Goal: Task Accomplishment & Management: Manage account settings

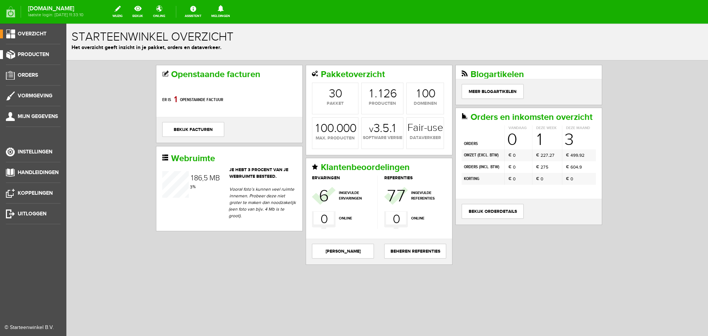
click at [28, 54] on span "Producten" at bounding box center [33, 54] width 31 height 6
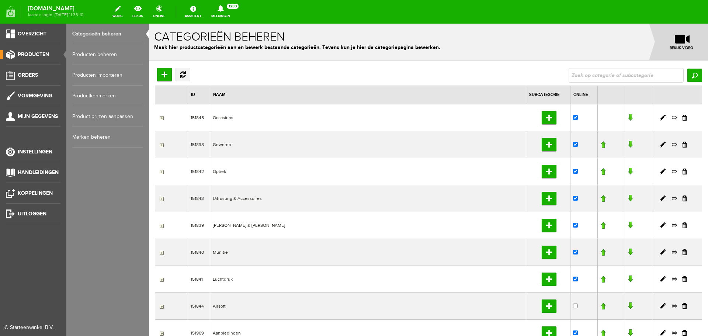
click at [98, 55] on link "Producten beheren" at bounding box center [107, 54] width 71 height 21
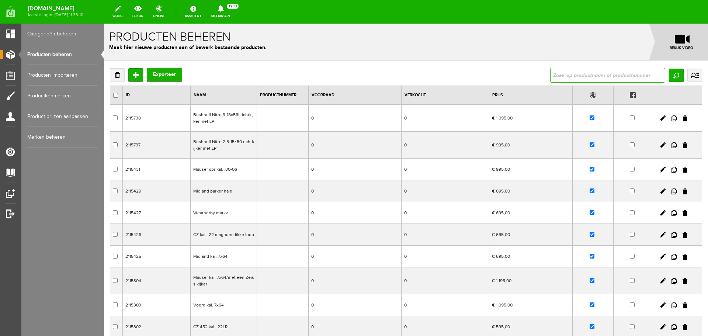
click at [572, 70] on input "text" at bounding box center [607, 75] width 115 height 15
type input "leica geovid"
click at [669, 72] on input "Zoeken" at bounding box center [676, 75] width 15 height 13
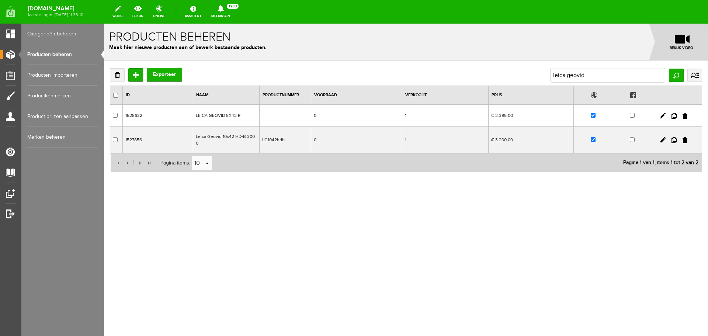
click at [502, 138] on td "€ 3.200,00" at bounding box center [531, 140] width 85 height 27
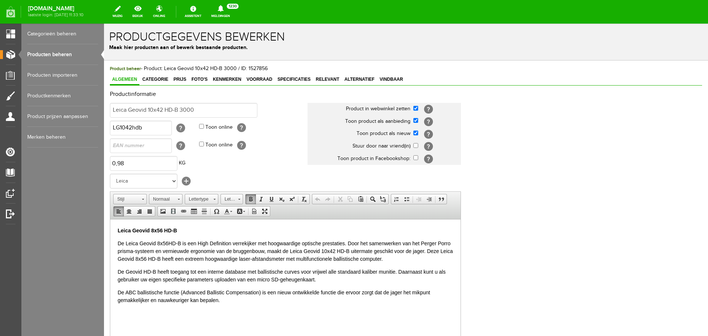
click at [192, 231] on p "Leica Geovid 8x56 HD-B" at bounding box center [286, 231] width 336 height 8
click at [185, 79] on span "Prijs" at bounding box center [179, 79] width 17 height 5
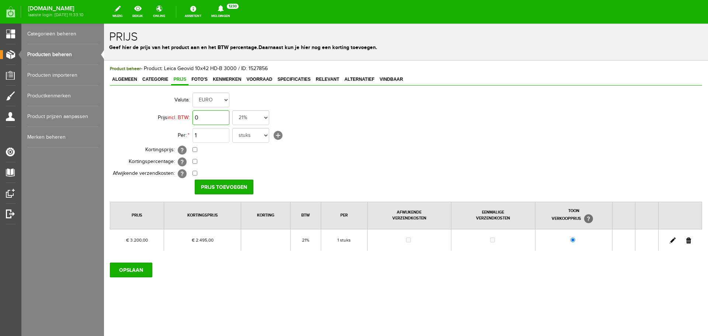
click at [214, 115] on input "0" at bounding box center [211, 117] width 37 height 15
type input "€ 3.200,00"
click at [196, 151] on input "checkbox" at bounding box center [195, 149] width 5 height 5
checkbox input "true"
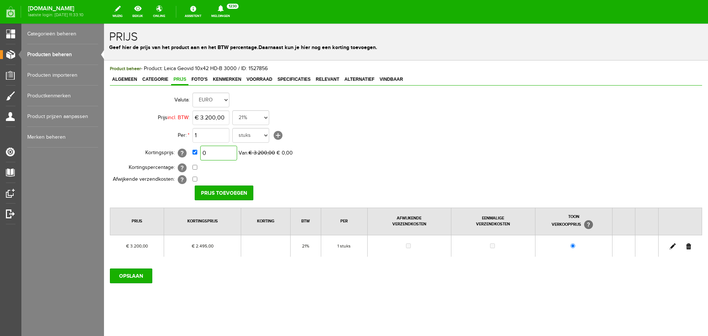
click at [224, 154] on input "0" at bounding box center [218, 153] width 37 height 15
type input "€ 2.295,00"
click at [217, 190] on input "Prijs toevoegen" at bounding box center [224, 193] width 59 height 15
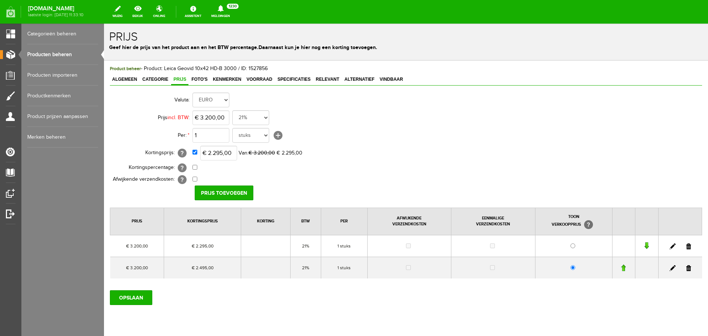
drag, startPoint x: 684, startPoint y: 266, endPoint x: 373, endPoint y: 24, distance: 394.6
click at [687, 266] on link at bounding box center [689, 268] width 5 height 6
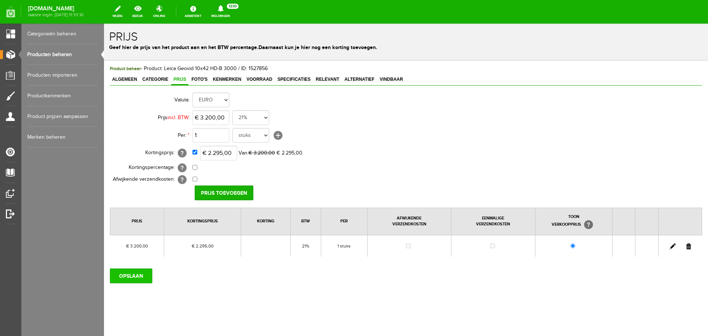
click at [141, 271] on input "OPSLAAN" at bounding box center [131, 276] width 42 height 15
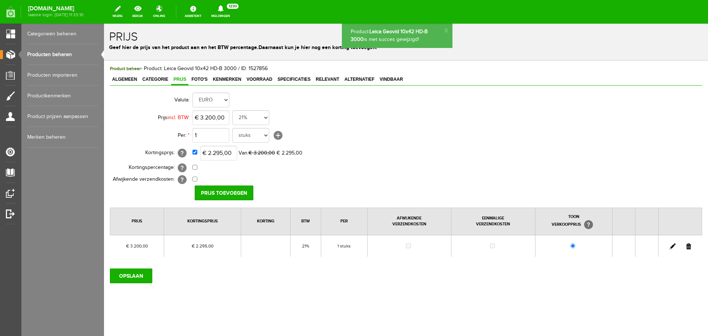
click at [50, 53] on link "Producten beheren" at bounding box center [62, 54] width 71 height 21
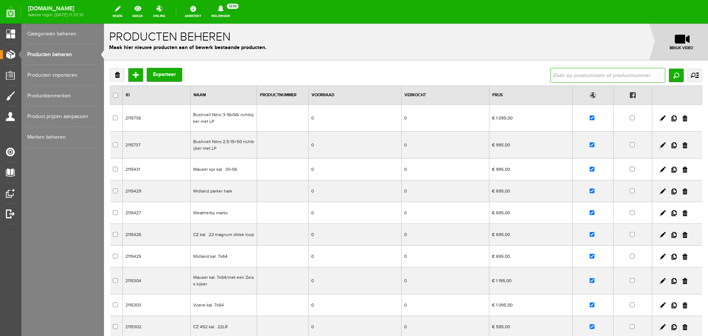
click at [552, 75] on input "text" at bounding box center [607, 75] width 115 height 15
type input "browning maral"
click at [669, 75] on input "Zoeken" at bounding box center [676, 75] width 15 height 13
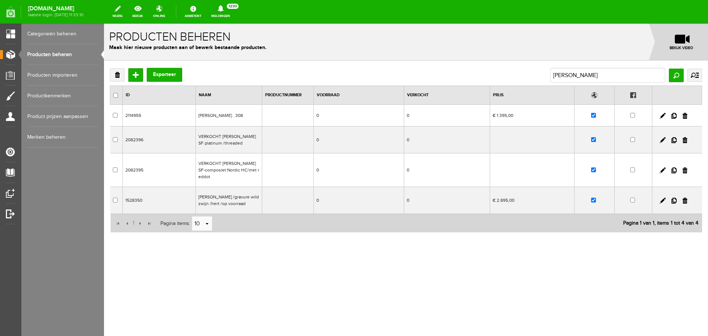
click at [246, 210] on td "Browning Maral /gravure wildzwijn /hert /op voorraad" at bounding box center [229, 200] width 66 height 27
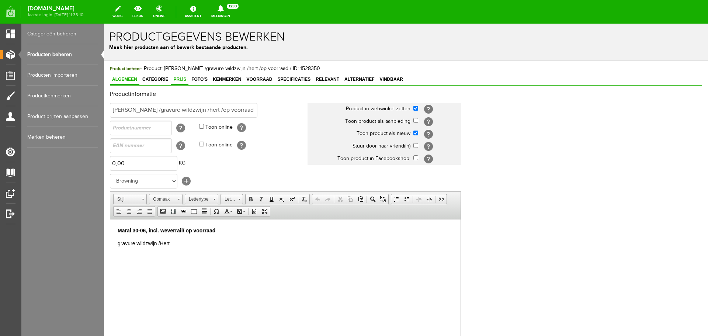
click at [187, 80] on span "Prijs" at bounding box center [179, 79] width 17 height 5
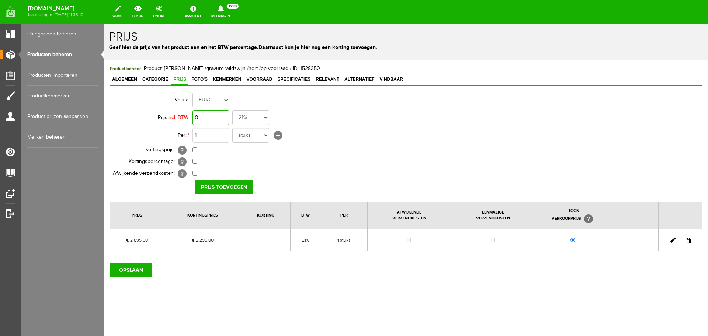
click at [223, 117] on input "0" at bounding box center [211, 117] width 37 height 15
type input "€ 2.895,00"
click at [194, 147] on input "checkbox" at bounding box center [195, 149] width 5 height 5
checkbox input "true"
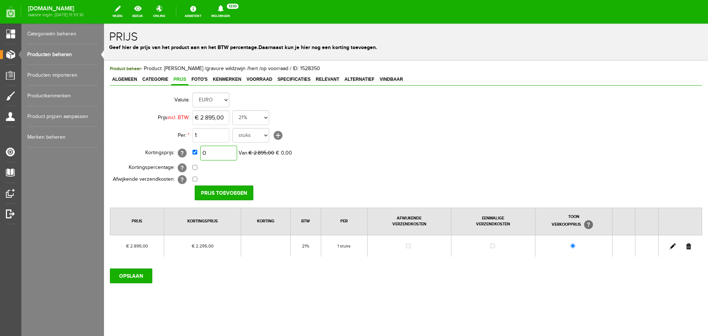
click at [223, 152] on input "0" at bounding box center [218, 153] width 37 height 15
type input "€ 2.000,00"
click at [232, 188] on input "Prijs toevoegen" at bounding box center [224, 193] width 59 height 15
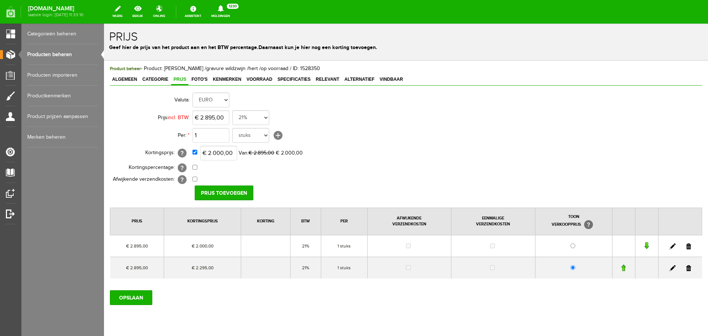
click at [687, 270] on link at bounding box center [689, 268] width 5 height 6
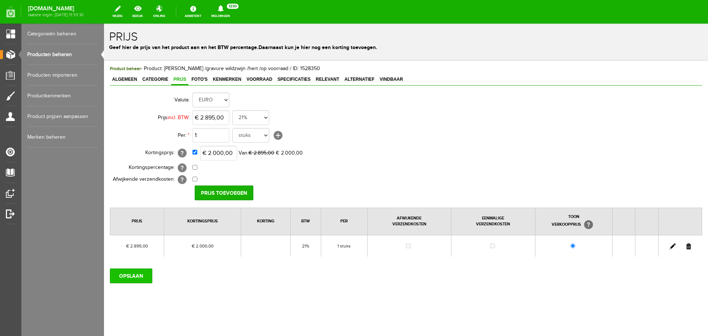
click at [136, 274] on input "OPSLAAN" at bounding box center [131, 276] width 42 height 15
click at [139, 277] on input "OPSLAAN" at bounding box center [131, 276] width 42 height 15
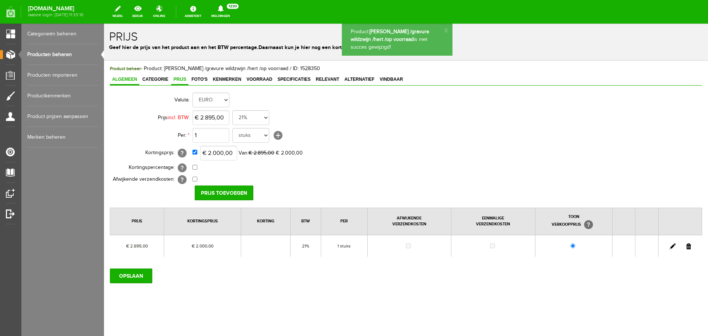
click at [127, 78] on span "Algemeen" at bounding box center [125, 79] width 30 height 5
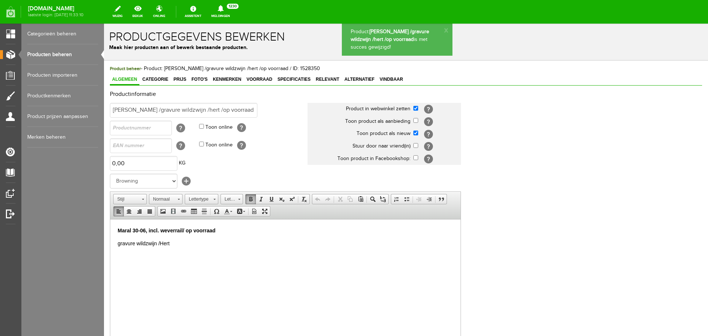
click at [220, 229] on p "Maral 30-06, incl. weverrail/ op voorraad" at bounding box center [286, 231] width 336 height 8
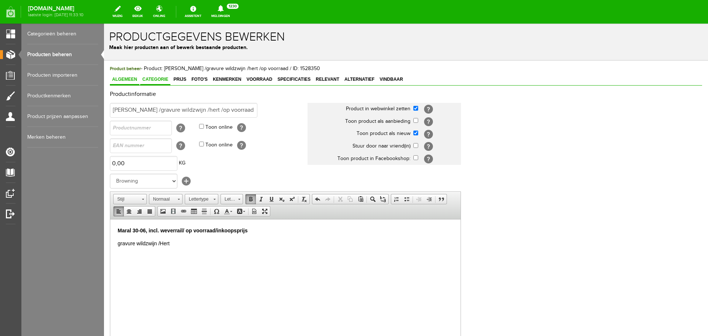
click at [157, 81] on span "Categorie" at bounding box center [155, 79] width 30 height 5
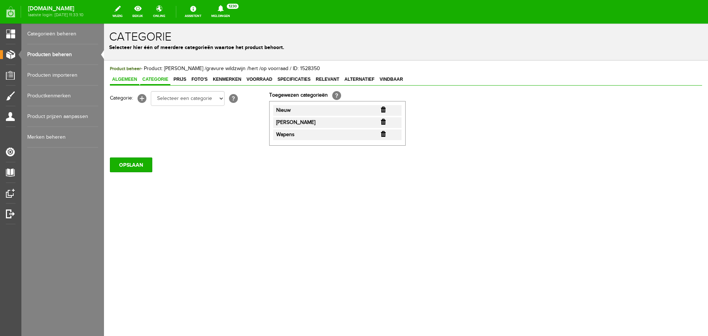
click at [125, 81] on span "Algemeen" at bounding box center [125, 79] width 30 height 5
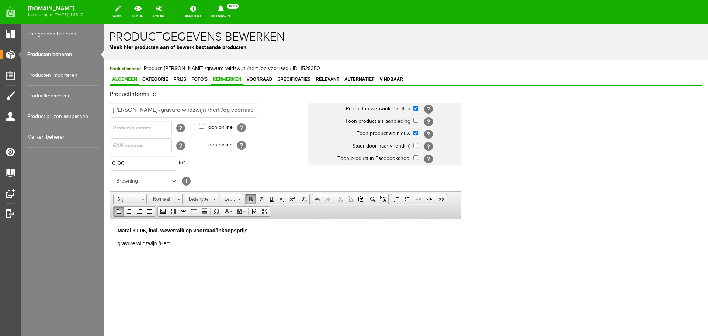
click at [231, 80] on span "Kenmerken" at bounding box center [227, 79] width 33 height 5
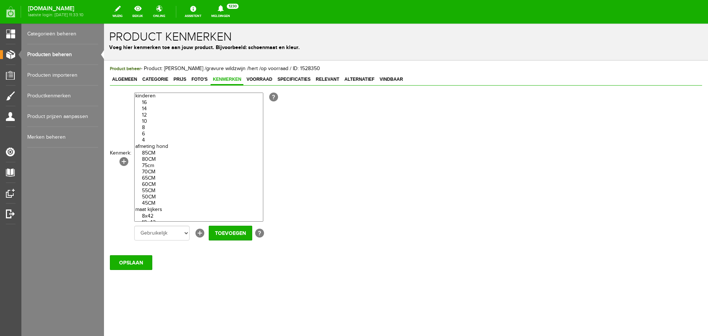
click at [64, 55] on link "Producten beheren" at bounding box center [62, 54] width 71 height 21
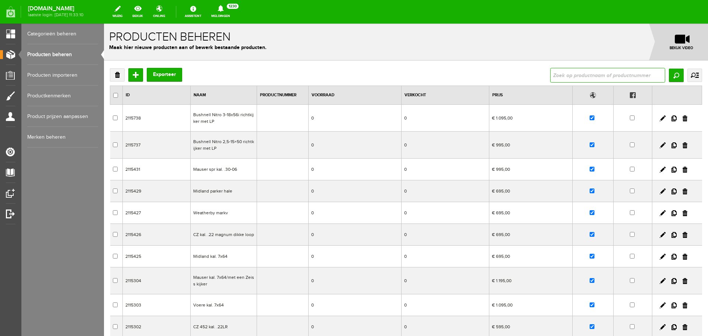
click at [555, 75] on input "text" at bounding box center [607, 75] width 115 height 15
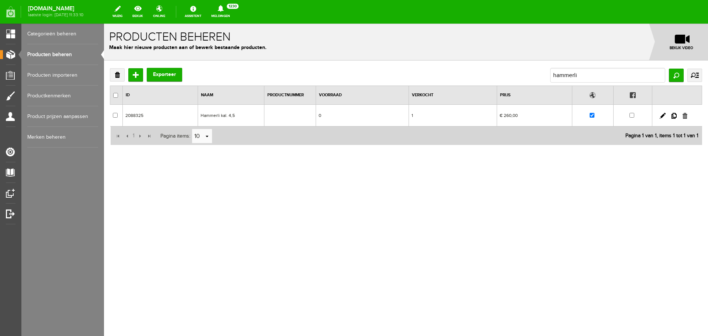
click at [683, 116] on link at bounding box center [685, 116] width 5 height 6
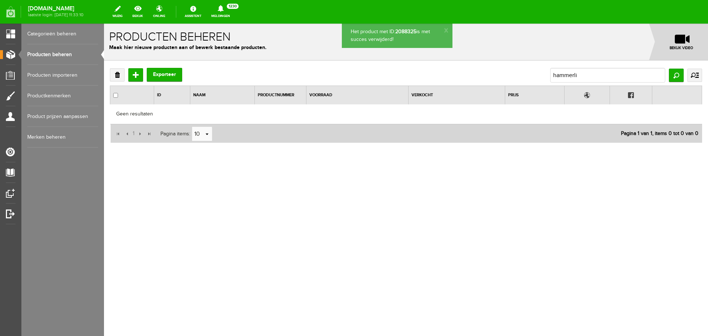
click at [58, 56] on link "Producten beheren" at bounding box center [62, 54] width 71 height 21
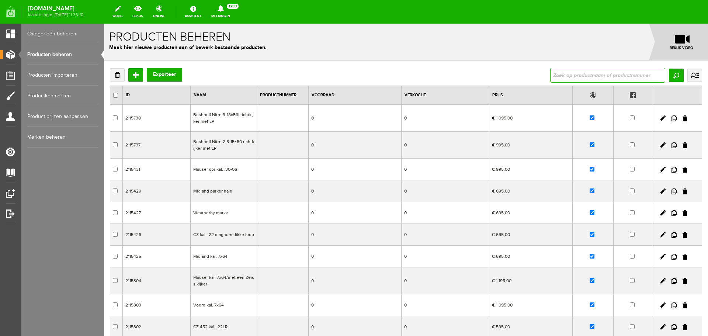
click at [563, 71] on input "text" at bounding box center [607, 75] width 115 height 15
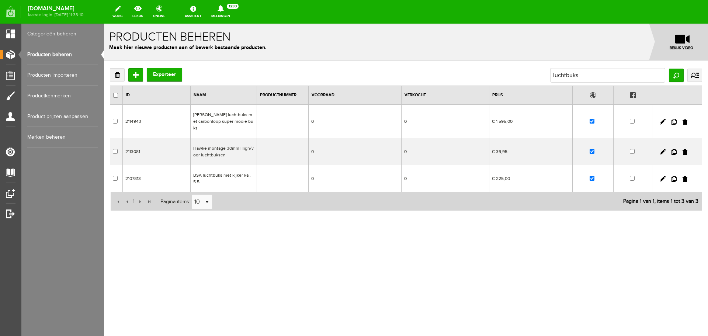
click at [246, 118] on td "Diana luchtbuks met carbonloop super mooie buks" at bounding box center [224, 122] width 66 height 34
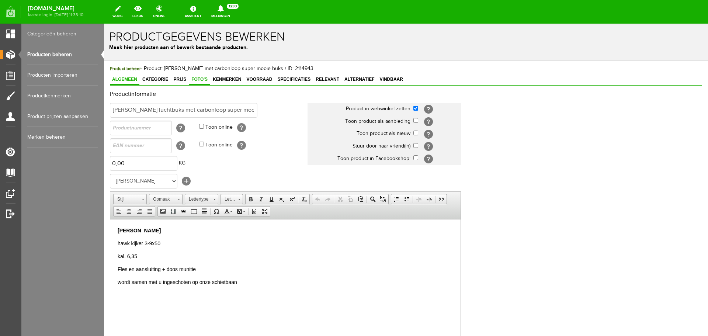
click at [198, 79] on span "Foto's" at bounding box center [199, 79] width 21 height 5
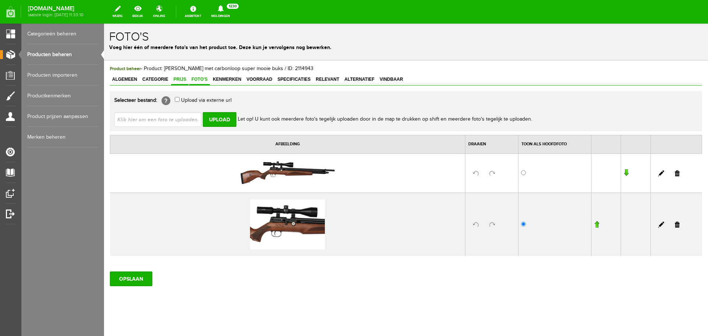
click at [186, 80] on span "Prijs" at bounding box center [179, 79] width 17 height 5
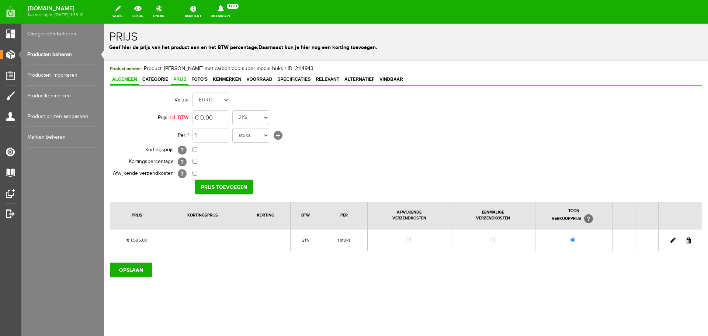
click at [136, 81] on span "Algemeen" at bounding box center [125, 79] width 30 height 5
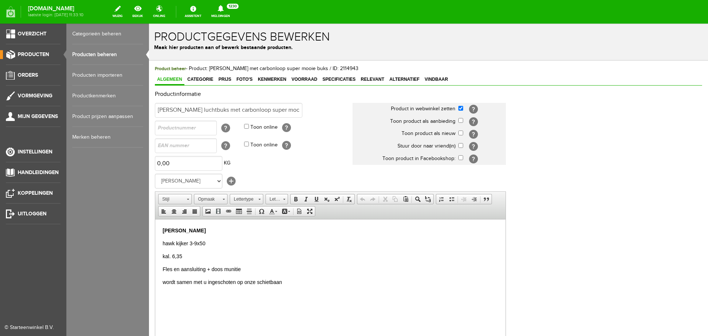
click at [84, 55] on link "Producten beheren" at bounding box center [107, 54] width 71 height 21
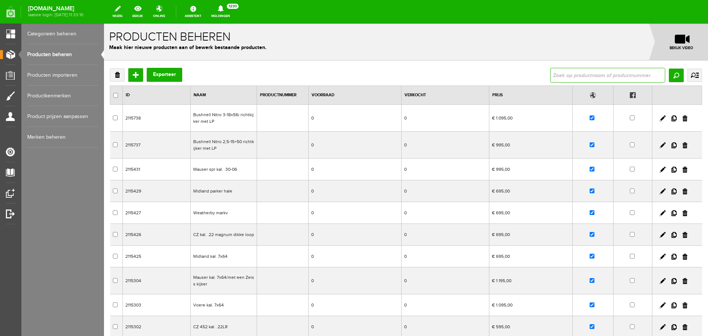
click at [562, 78] on input "text" at bounding box center [607, 75] width 115 height 15
type input "luchtbuks"
click at [673, 77] on input "Zoeken" at bounding box center [676, 75] width 15 height 13
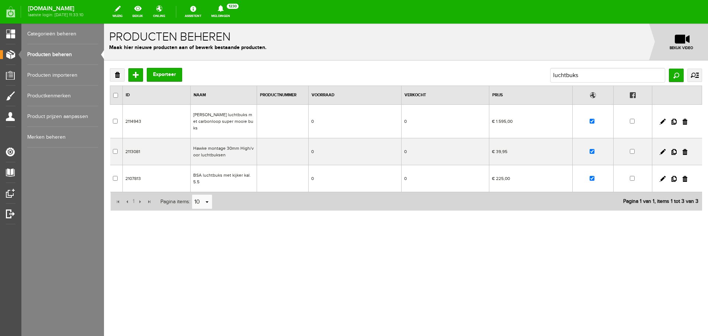
click at [241, 168] on td "BSA luchtbuks met kijker kal.5.5" at bounding box center [224, 178] width 66 height 27
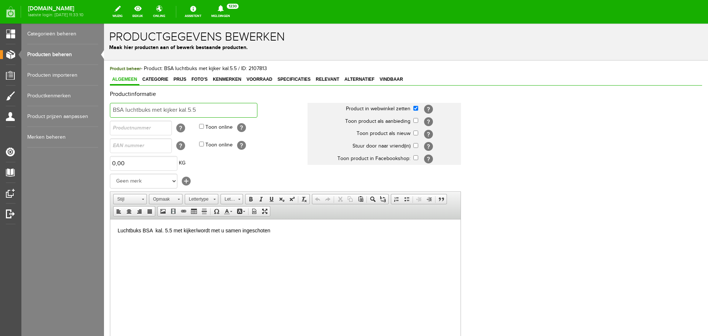
click at [215, 106] on input "BSA luchtbuks met kijker kal.5.5" at bounding box center [184, 110] width 148 height 15
type input "BSA luchtbuks met kijker kal.5.5 alleen in de winkel"
click at [280, 233] on p "Luchtbuks BSA kal. 5.5 met kijker/wordt met u samen ingeschoten" at bounding box center [286, 231] width 336 height 8
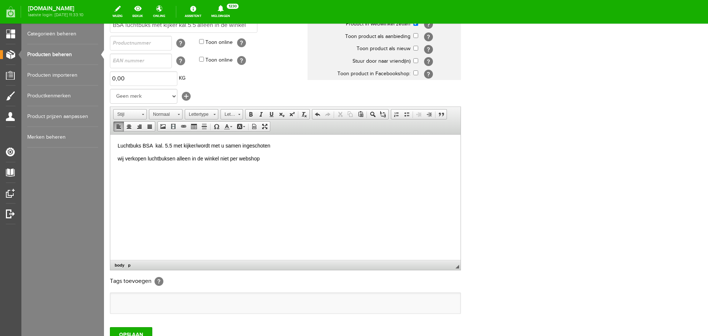
scroll to position [111, 0]
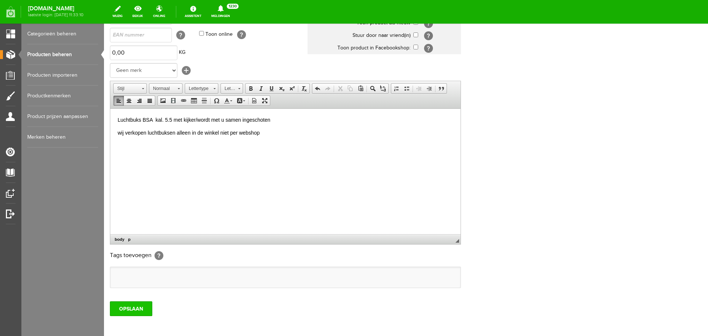
click at [133, 307] on input "OPSLAAN" at bounding box center [131, 308] width 42 height 15
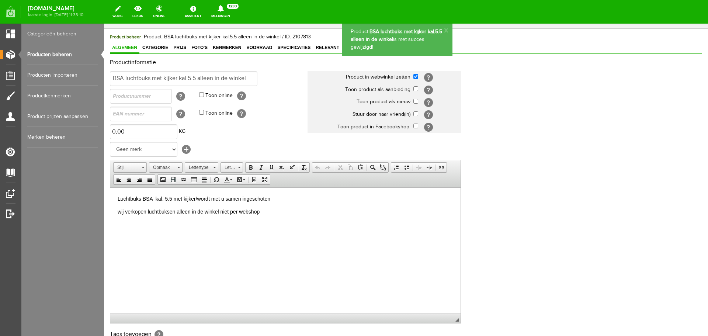
scroll to position [0, 0]
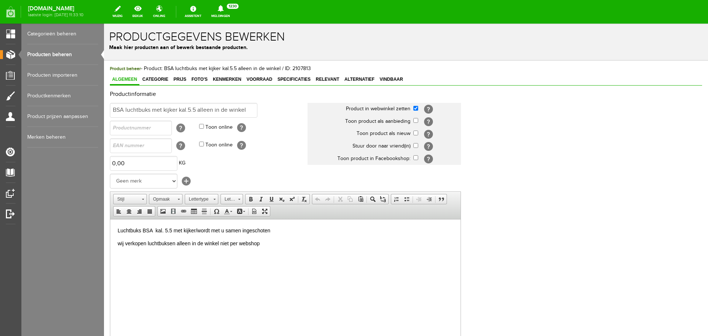
click at [61, 55] on link "Producten beheren" at bounding box center [62, 54] width 71 height 21
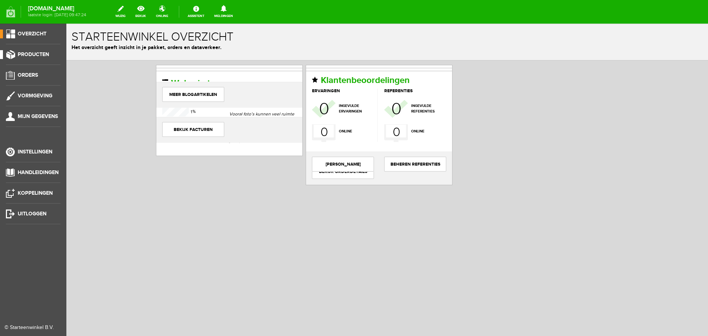
click at [21, 53] on span "Producten" at bounding box center [33, 54] width 31 height 6
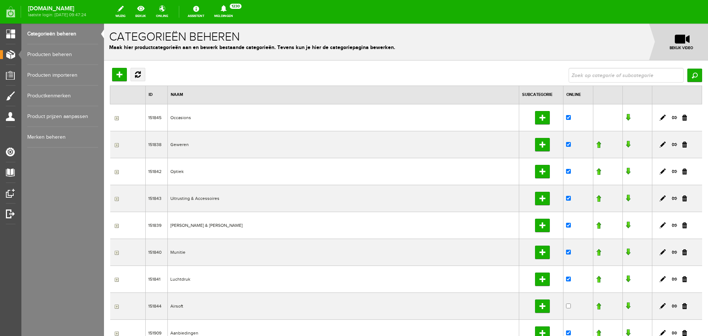
click at [55, 51] on link "Producten beheren" at bounding box center [62, 54] width 71 height 21
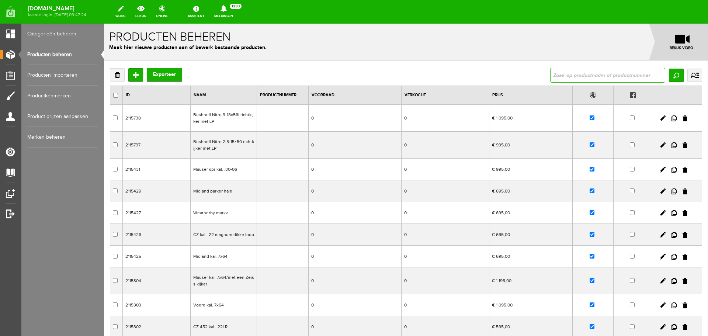
drag, startPoint x: 550, startPoint y: 73, endPoint x: 545, endPoint y: 79, distance: 7.8
click at [550, 79] on input "text" at bounding box center [607, 75] width 115 height 15
type input "BSA"
click at [674, 72] on input "Zoeken" at bounding box center [676, 75] width 15 height 13
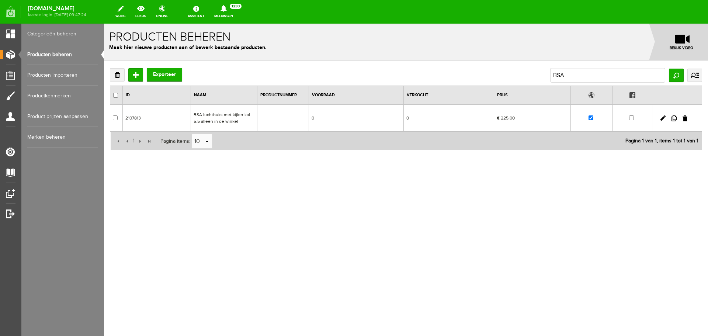
click at [238, 119] on td "BSA luchtbuks met kijker kal.5.5 alleen in de winkel" at bounding box center [224, 118] width 66 height 27
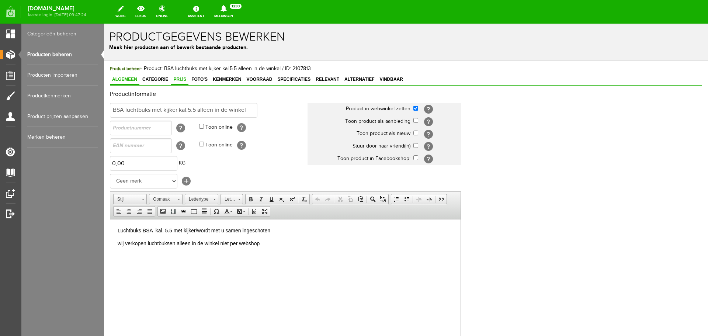
click at [182, 79] on span "Prijs" at bounding box center [179, 79] width 17 height 5
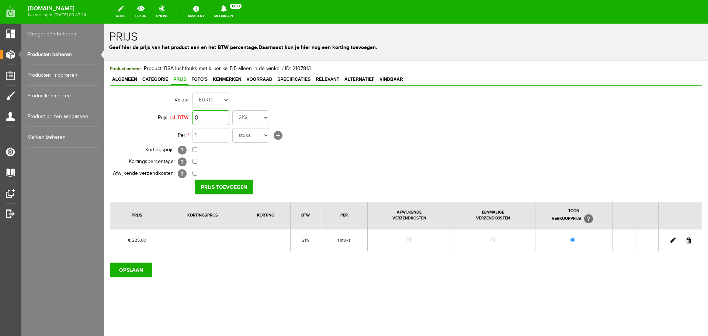
click at [223, 117] on input "0" at bounding box center [211, 117] width 37 height 15
type input "€ 359,95"
click at [218, 186] on input "Prijs toevoegen" at bounding box center [224, 187] width 59 height 15
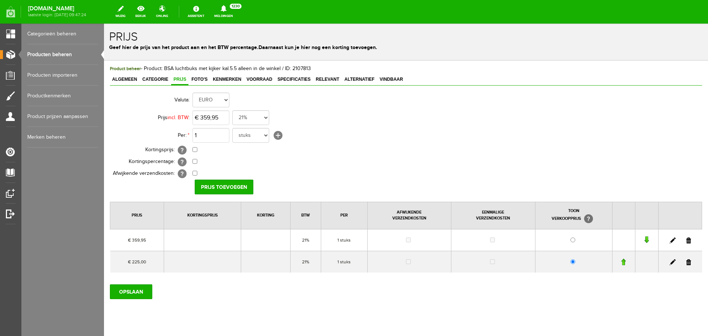
click at [686, 261] on td at bounding box center [680, 262] width 44 height 22
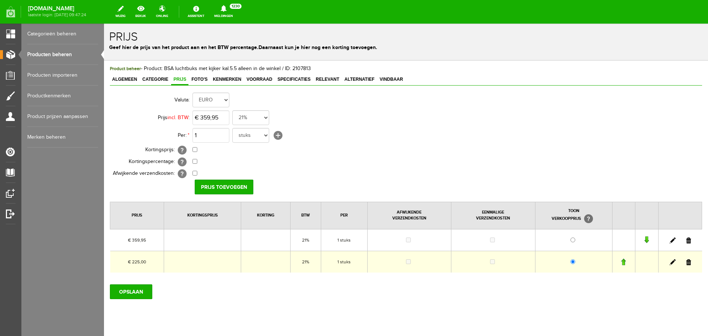
click at [687, 263] on link at bounding box center [689, 262] width 5 height 6
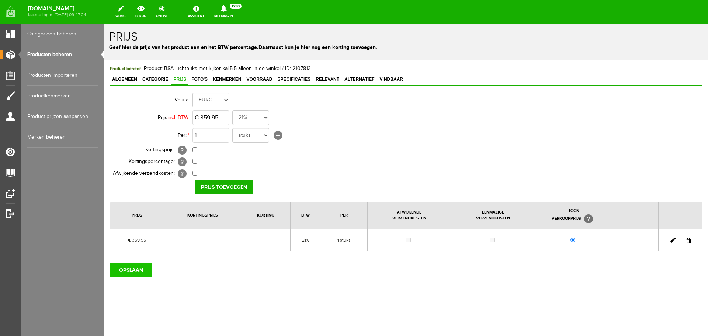
click at [131, 273] on input "OPSLAAN" at bounding box center [131, 270] width 42 height 15
click at [64, 55] on link "Producten beheren" at bounding box center [62, 54] width 71 height 21
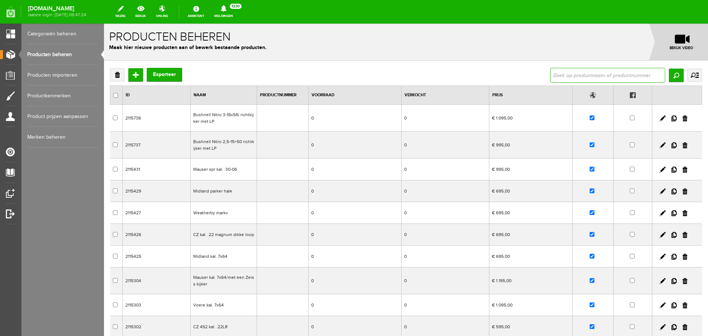
click at [583, 75] on input "text" at bounding box center [607, 75] width 115 height 15
type input "gamo"
click at [670, 75] on input "Zoeken" at bounding box center [676, 75] width 15 height 13
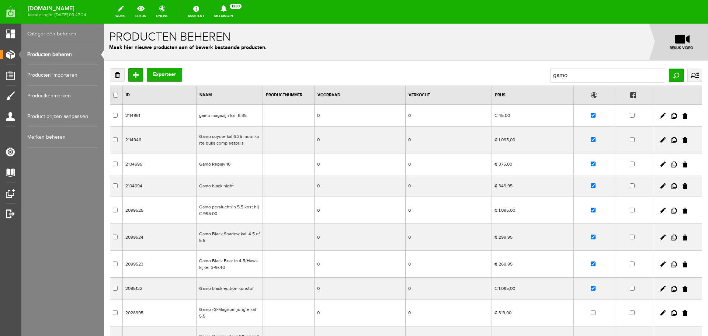
click at [248, 163] on td "Gamo Replay 10" at bounding box center [230, 164] width 66 height 22
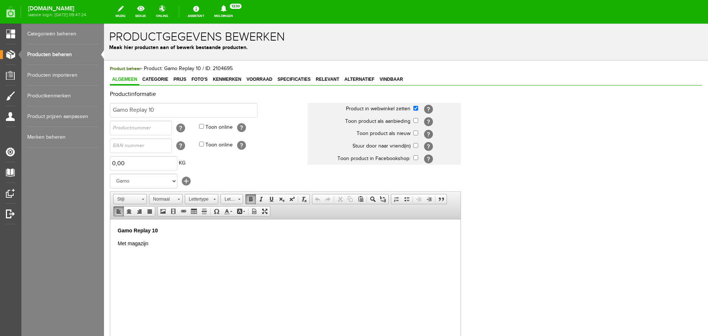
click at [171, 232] on p "Gamo Replay 10" at bounding box center [286, 231] width 336 height 8
click at [177, 113] on input "Gamo Replay 10" at bounding box center [184, 110] width 148 height 15
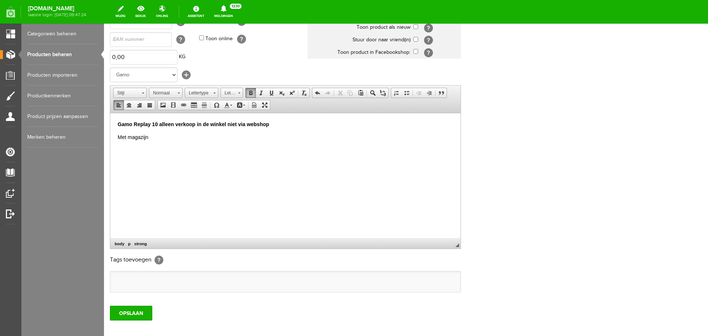
scroll to position [145, 0]
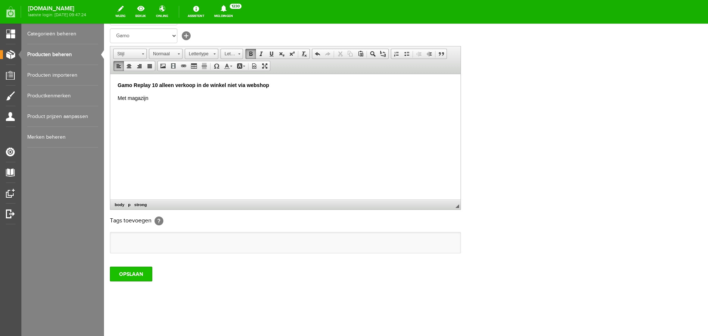
type input "Gamo Replay 10 alleen in de winkel"
click at [138, 276] on input "OPSLAAN" at bounding box center [131, 274] width 42 height 15
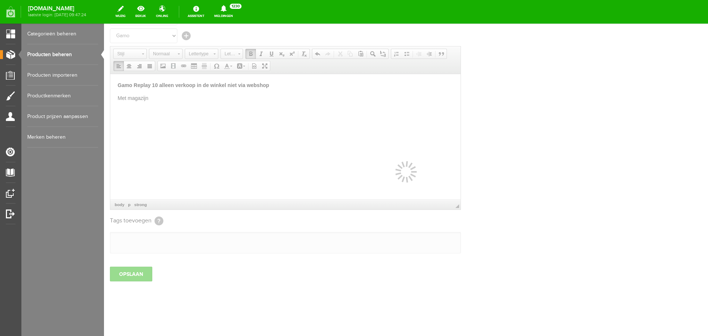
drag, startPoint x: 62, startPoint y: 57, endPoint x: 277, endPoint y: 11, distance: 219.1
click at [62, 57] on link "Producten beheren" at bounding box center [62, 54] width 71 height 21
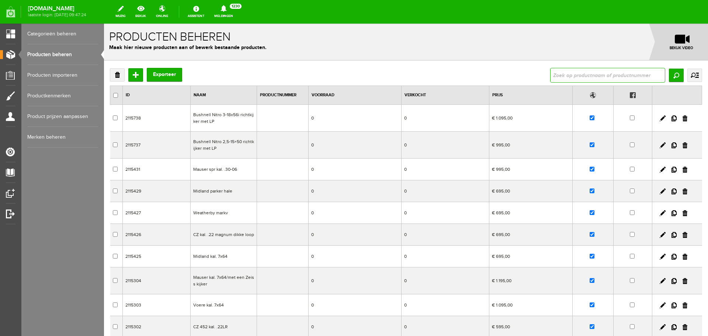
click at [564, 72] on input "text" at bounding box center [607, 75] width 115 height 15
type input "gamo"
click at [669, 77] on input "Zoeken" at bounding box center [676, 75] width 15 height 13
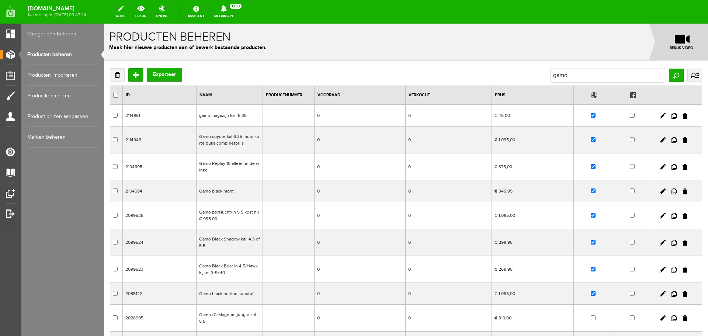
click at [504, 197] on td "€ 349,95" at bounding box center [533, 191] width 82 height 22
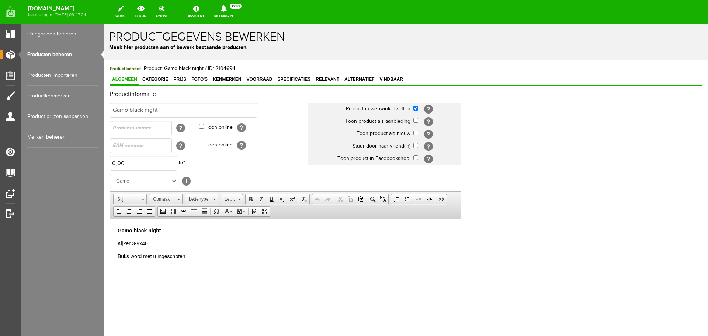
click at [180, 99] on div "Productinformatie Gamo black night Product in webwinkel zetten [?] Toon product…" at bounding box center [406, 245] width 592 height 309
click at [175, 107] on input "Gamo black night" at bounding box center [184, 110] width 148 height 15
type input "Gamo black night/alleen in de winkel"
click at [194, 255] on p "Buks word met u ingeschoten" at bounding box center [286, 256] width 336 height 8
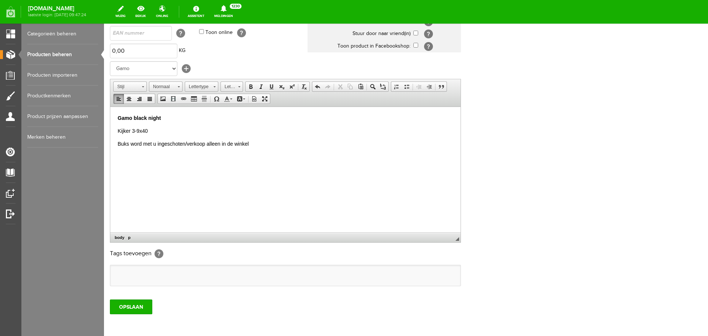
scroll to position [145, 0]
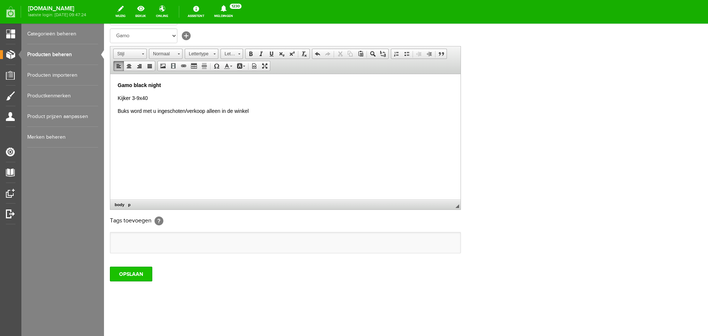
click at [141, 272] on input "OPSLAAN" at bounding box center [131, 274] width 42 height 15
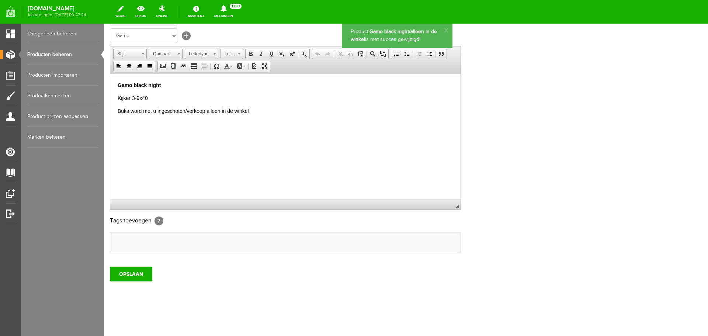
scroll to position [0, 0]
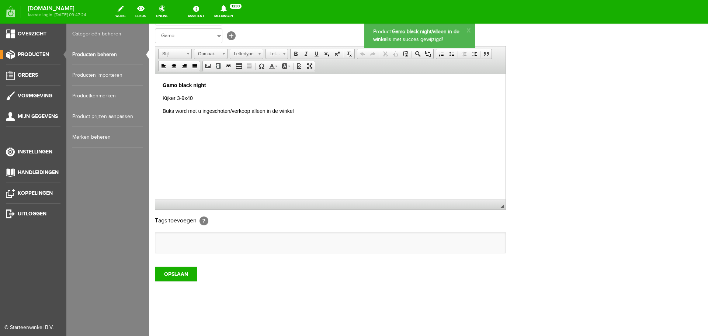
click at [95, 53] on link "Producten beheren" at bounding box center [107, 54] width 71 height 21
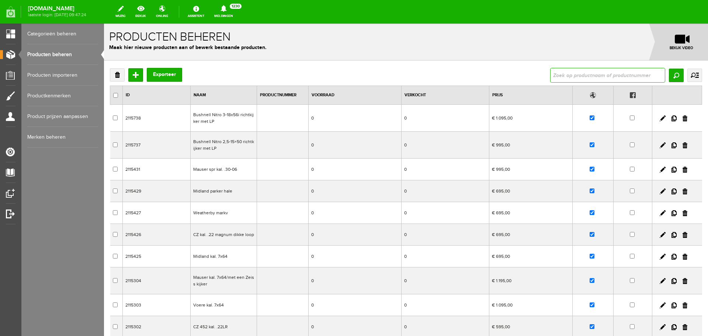
click at [557, 76] on input "text" at bounding box center [607, 75] width 115 height 15
type input "gamo"
click at [675, 75] on input "Zoeken" at bounding box center [676, 75] width 15 height 13
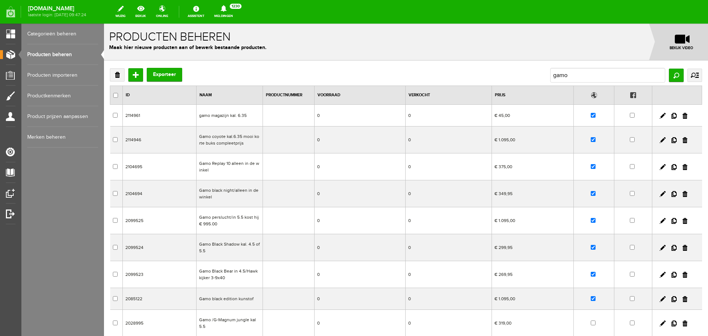
click at [494, 225] on td "€ 1.095,00" at bounding box center [533, 220] width 82 height 27
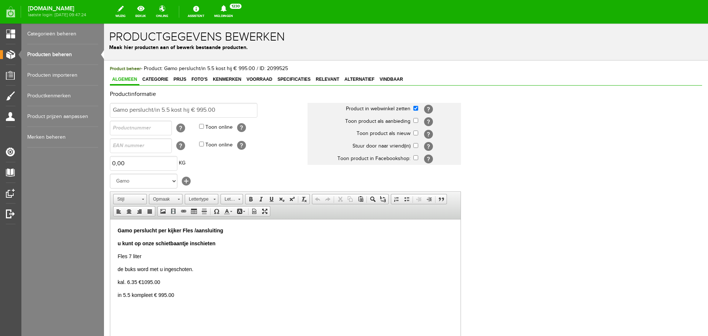
click at [235, 226] on html "Gamo perslucht per kijker Fles /aansluiting u kunt op onze schietbaantje inschi…" at bounding box center [285, 262] width 350 height 87
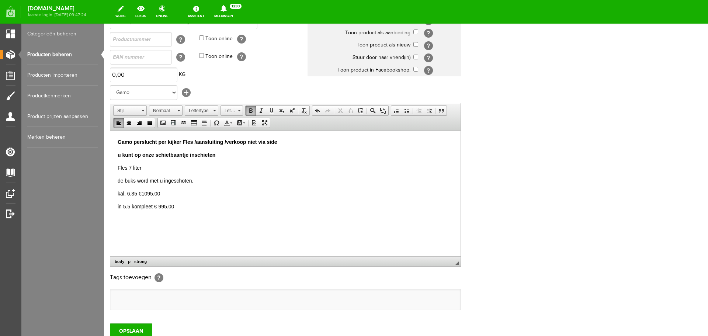
scroll to position [111, 0]
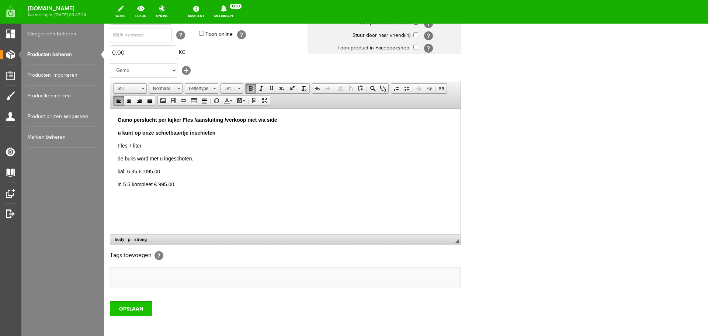
click at [134, 310] on input "OPSLAAN" at bounding box center [131, 308] width 42 height 15
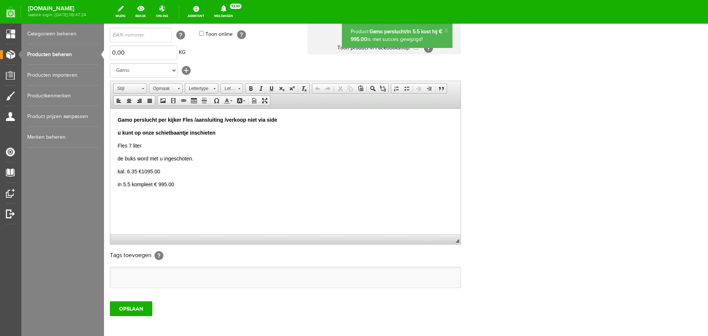
scroll to position [0, 0]
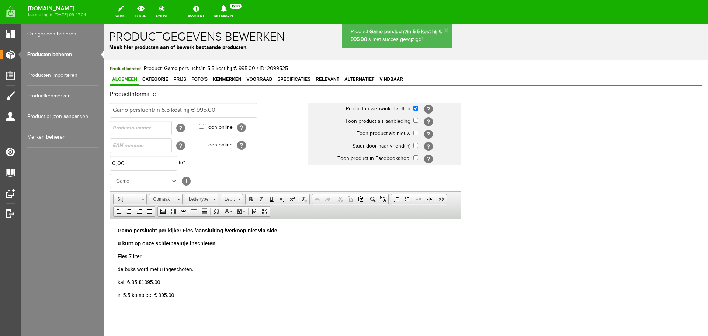
click at [56, 55] on link "Producten beheren" at bounding box center [62, 54] width 71 height 21
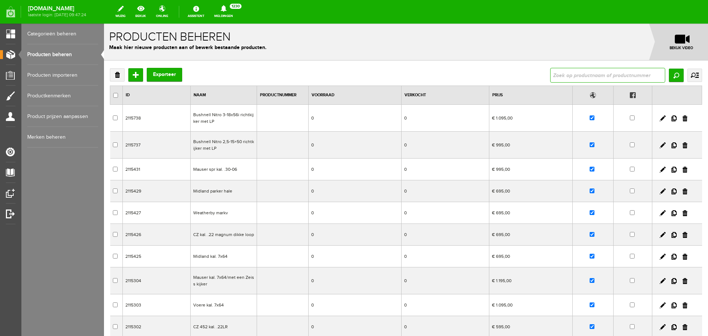
click at [561, 70] on input "text" at bounding box center [607, 75] width 115 height 15
type input "gamo"
click at [675, 77] on input "Zoeken" at bounding box center [676, 75] width 15 height 13
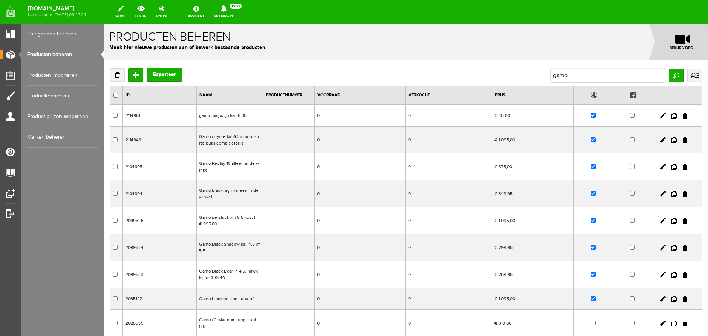
click at [500, 254] on td "€ 299,95" at bounding box center [533, 247] width 82 height 27
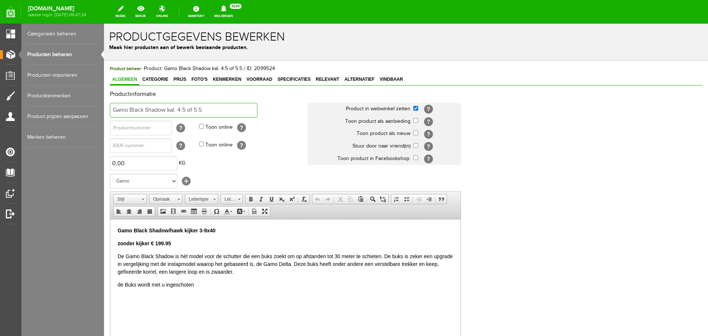
click at [211, 107] on input "Gamo Black Shadow kal. 4.5 of 5.5" at bounding box center [184, 110] width 148 height 15
click at [207, 107] on input "Gamo Black Shadow kal. 4.5 of 5.5" at bounding box center [184, 110] width 148 height 15
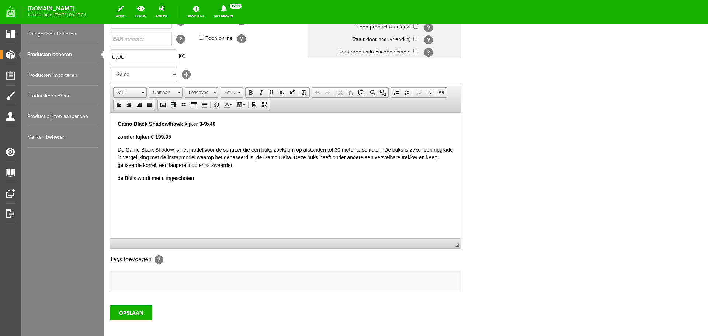
scroll to position [111, 0]
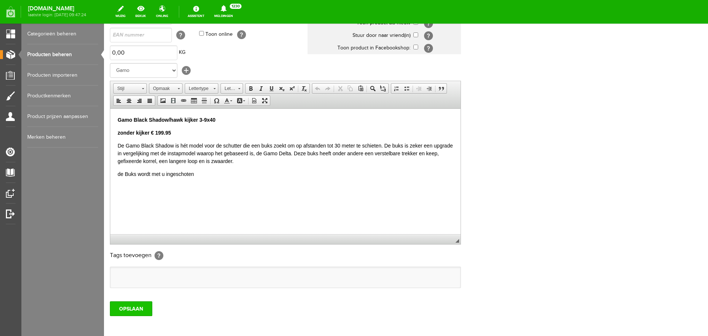
type input "Gamo Black Shadow kal. 4.5 of 5.5/alleen in de winkel"
click at [128, 305] on input "OPSLAAN" at bounding box center [131, 308] width 42 height 15
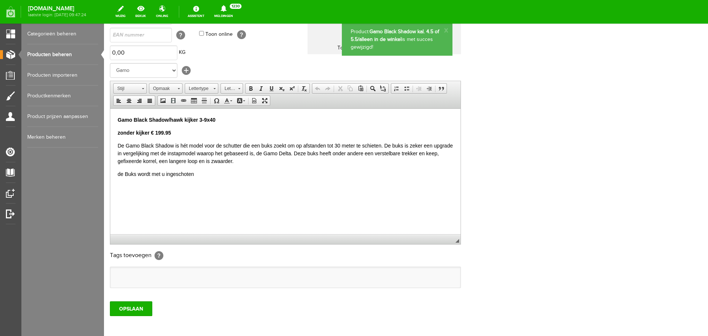
scroll to position [0, 0]
click at [60, 53] on link "Producten beheren" at bounding box center [62, 54] width 71 height 21
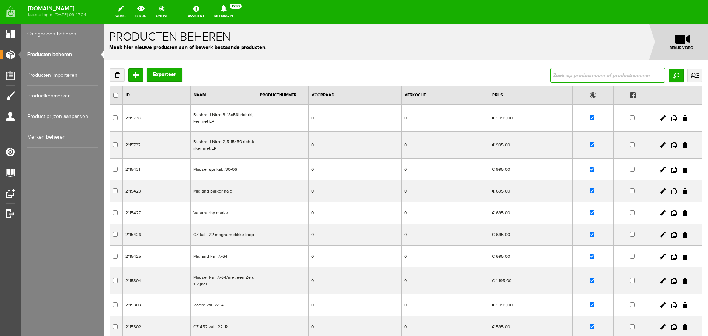
click at [588, 69] on input "text" at bounding box center [607, 75] width 115 height 15
type input "gamo"
click at [670, 73] on input "Zoeken" at bounding box center [676, 75] width 15 height 13
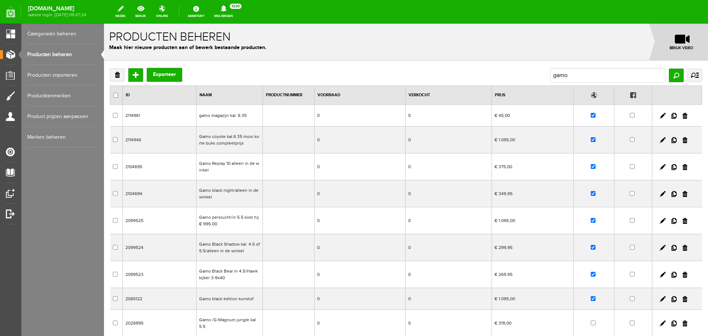
click at [253, 280] on td "Gamo Black Bear in 4.5/Hawk kijker 3-9x40" at bounding box center [230, 274] width 66 height 27
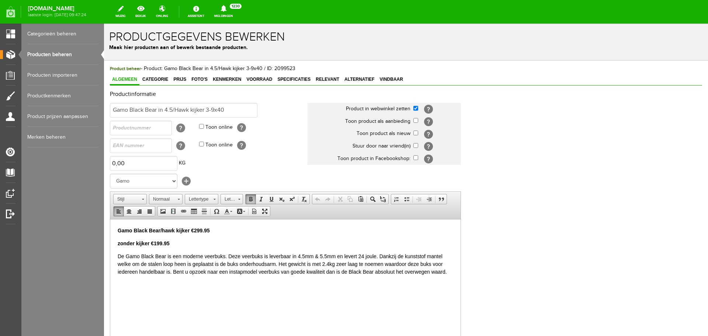
click at [219, 233] on p "Gamo Black Bear/hawk kijker €299.95" at bounding box center [286, 231] width 336 height 8
click at [210, 229] on strong "Gamo Black Bear/hawk kijker €299.95/alleen in de winkel" at bounding box center [187, 230] width 139 height 6
click at [211, 229] on strong "Gamo Black Bear/hawk kijker €299.95/alleen in de winkel" at bounding box center [187, 230] width 139 height 6
click at [286, 231] on p "Gamo Black Bear/hawk kijker €299.95/ verkoop alleen in de winkel" at bounding box center [286, 231] width 336 height 8
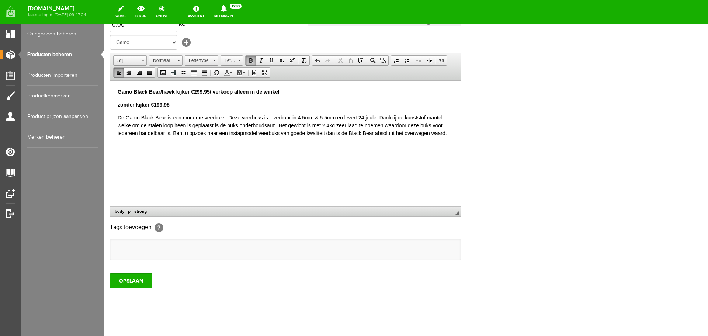
scroll to position [145, 0]
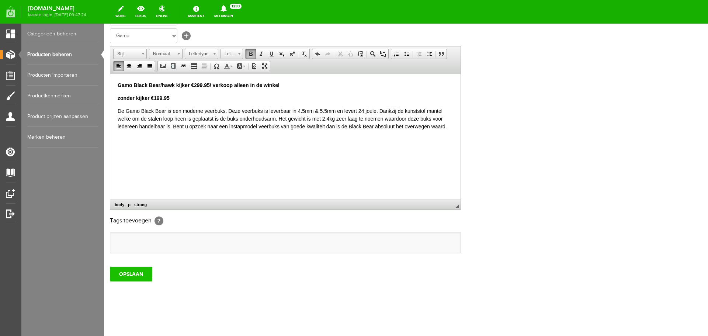
click at [140, 267] on input "OPSLAAN" at bounding box center [131, 274] width 42 height 15
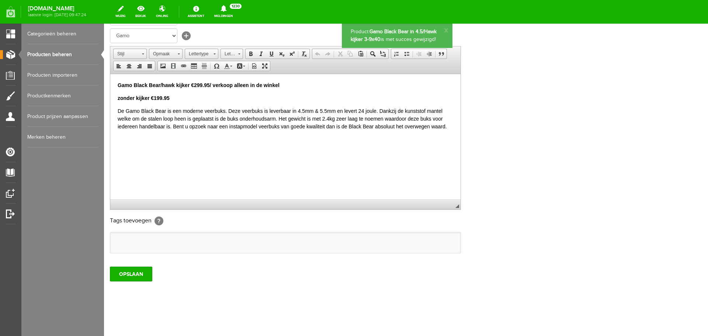
scroll to position [0, 0]
click at [67, 54] on link "Producten beheren" at bounding box center [62, 54] width 71 height 21
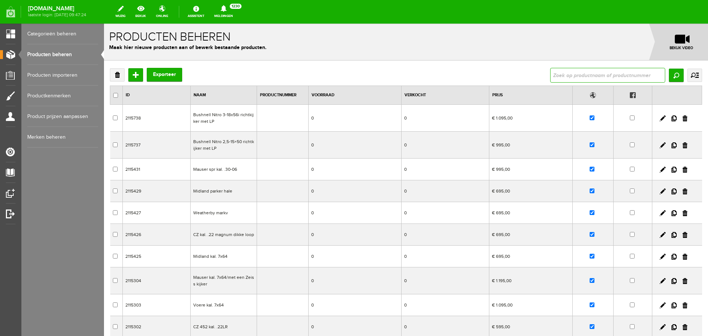
click at [550, 73] on input "text" at bounding box center [607, 75] width 115 height 15
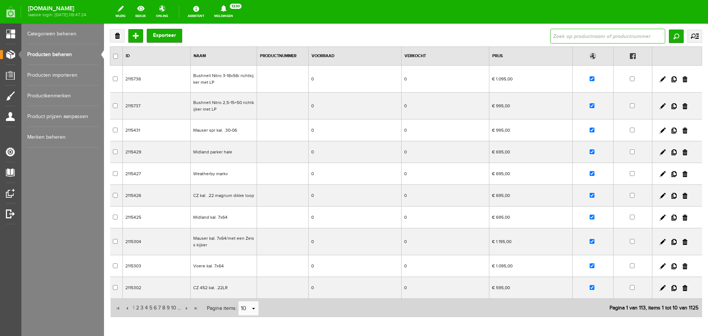
scroll to position [74, 0]
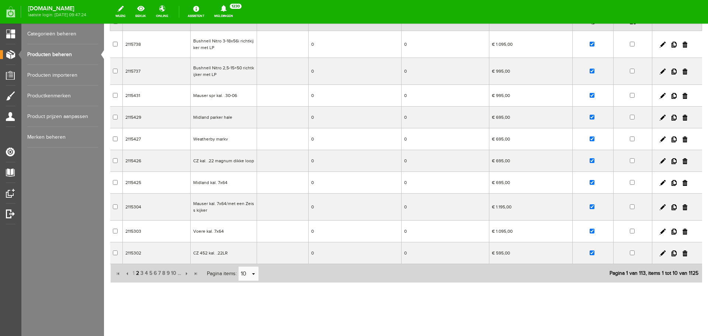
click at [138, 272] on span "2" at bounding box center [137, 273] width 4 height 15
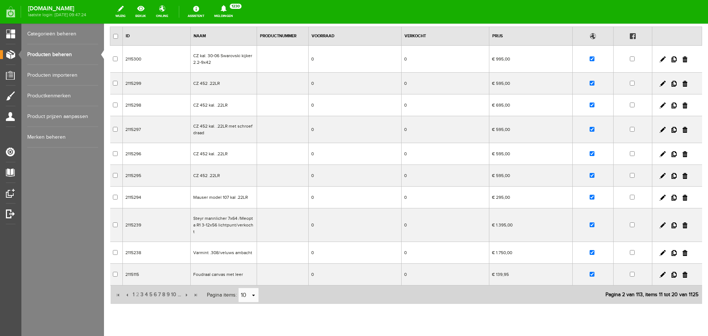
scroll to position [0, 0]
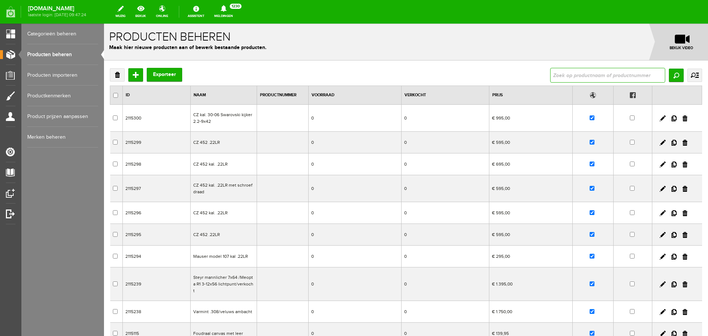
click at [566, 76] on input "text" at bounding box center [607, 75] width 115 height 15
type input "gamo"
click at [669, 76] on input "Zoeken" at bounding box center [676, 75] width 15 height 13
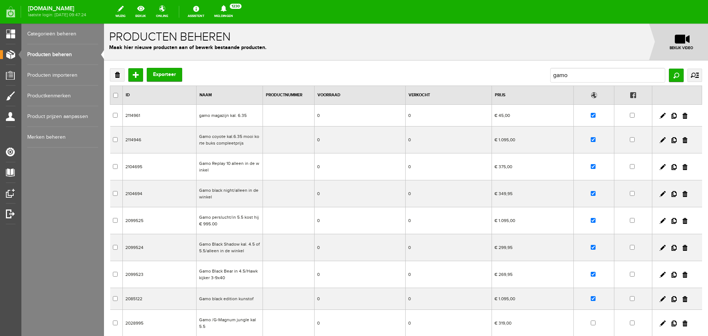
click at [239, 294] on td "Gamo black edition kunstof" at bounding box center [230, 299] width 66 height 22
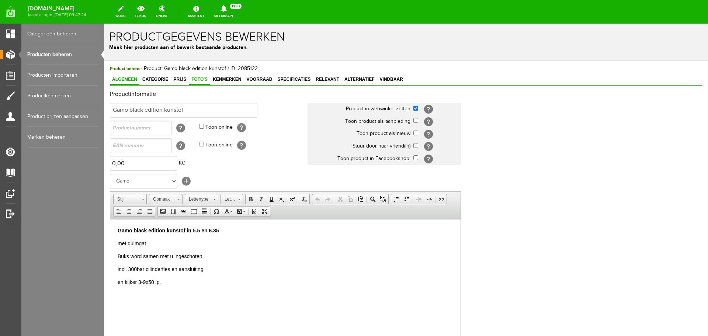
click at [203, 79] on span "Foto's" at bounding box center [199, 79] width 21 height 5
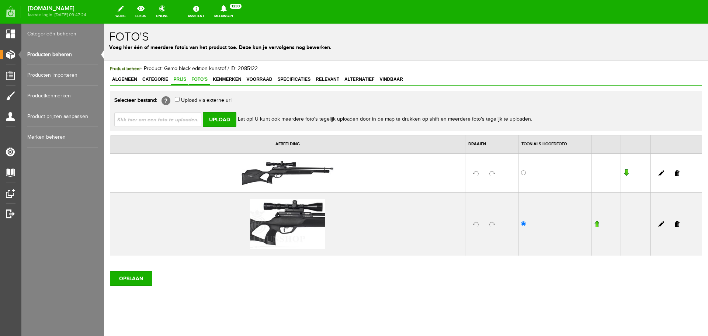
click at [181, 77] on span "Prijs" at bounding box center [179, 79] width 17 height 5
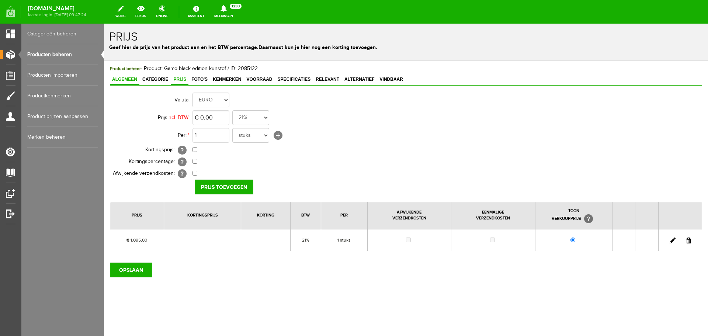
click at [135, 80] on span "Algemeen" at bounding box center [125, 79] width 30 height 5
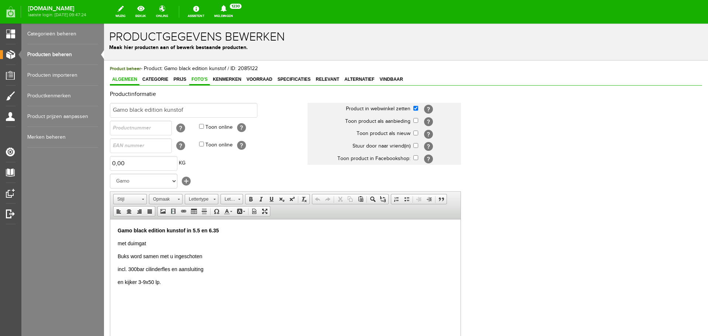
click at [200, 81] on span "Foto's" at bounding box center [199, 79] width 21 height 5
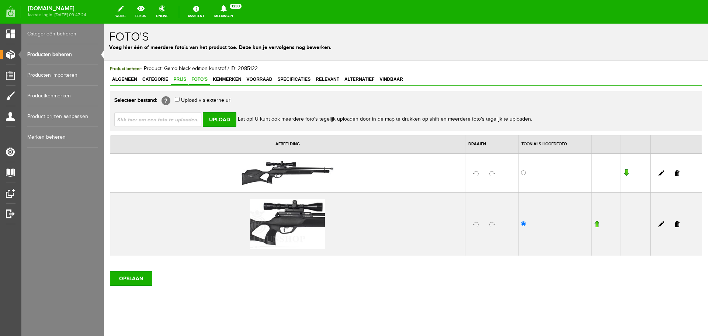
click at [178, 79] on span "Prijs" at bounding box center [179, 79] width 17 height 5
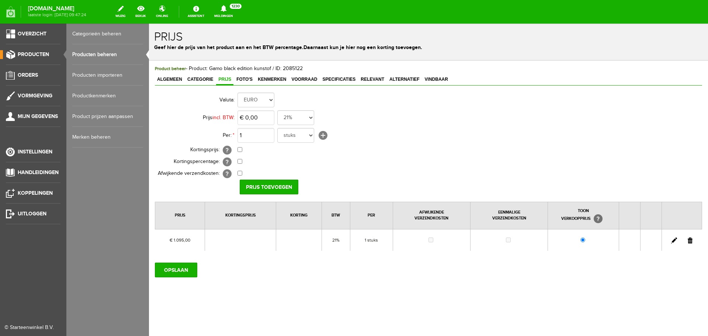
click at [84, 53] on link "Producten beheren" at bounding box center [107, 54] width 71 height 21
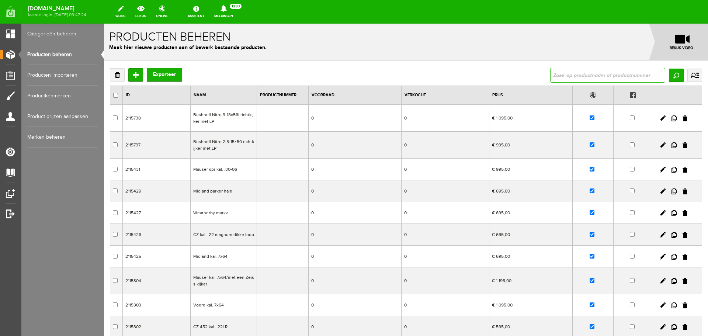
click at [556, 75] on input "text" at bounding box center [607, 75] width 115 height 15
click at [673, 75] on input "Zoeken" at bounding box center [676, 75] width 15 height 13
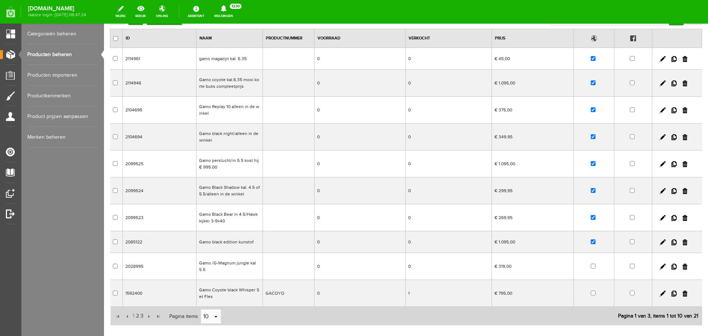
scroll to position [74, 0]
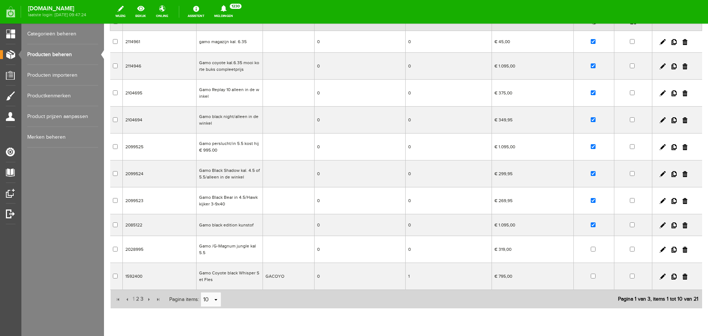
click at [296, 277] on td "GACOYO" at bounding box center [289, 276] width 52 height 27
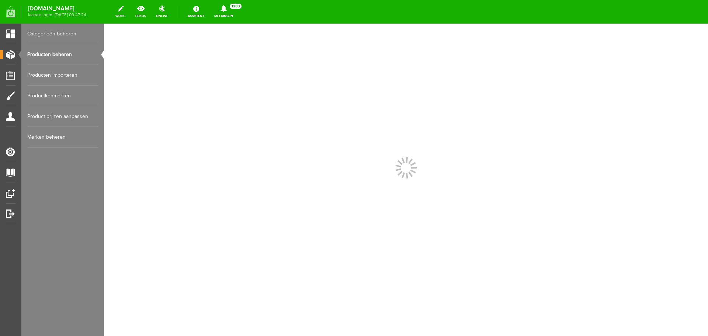
scroll to position [0, 0]
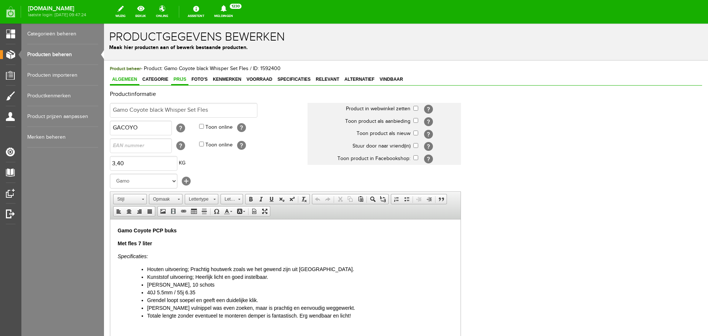
click at [178, 80] on span "Prijs" at bounding box center [179, 79] width 17 height 5
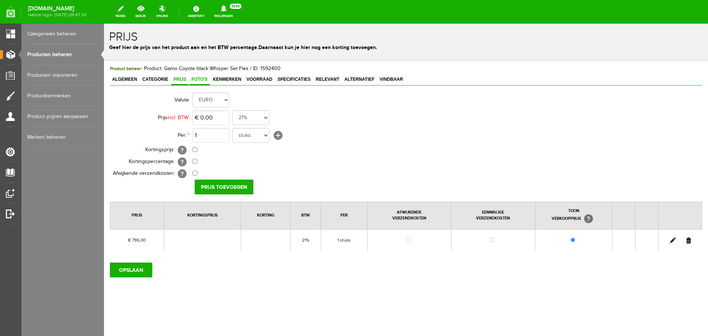
click at [195, 80] on span "Foto's" at bounding box center [199, 79] width 21 height 5
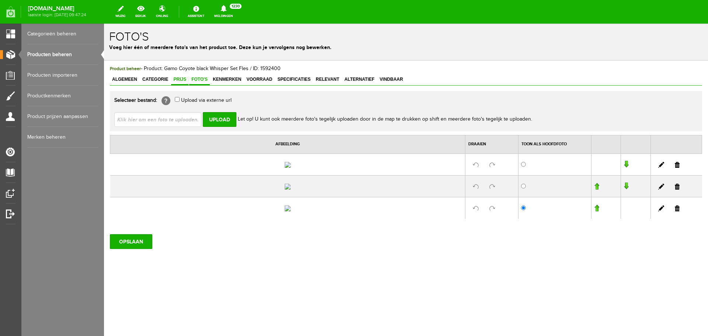
click at [185, 82] on span "Prijs" at bounding box center [179, 79] width 17 height 5
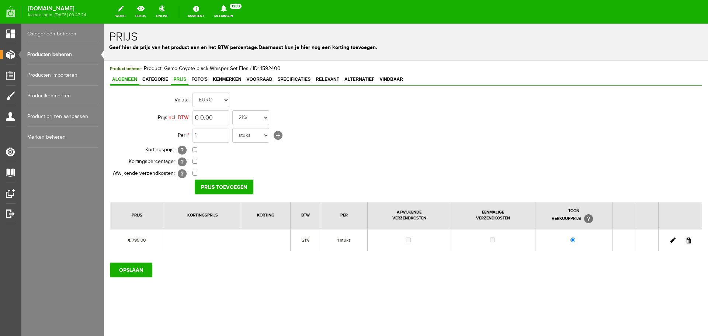
click at [133, 82] on span "Algemeen" at bounding box center [125, 79] width 30 height 5
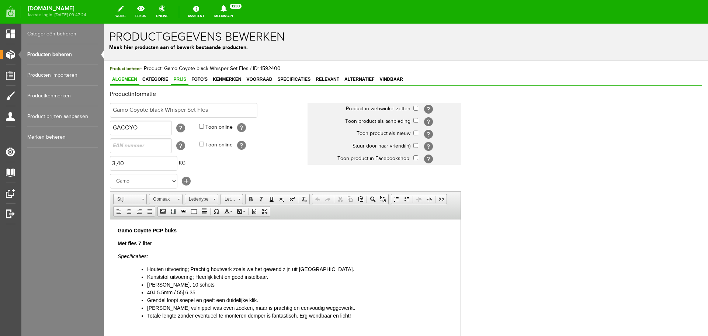
click at [187, 77] on span "Prijs" at bounding box center [179, 79] width 17 height 5
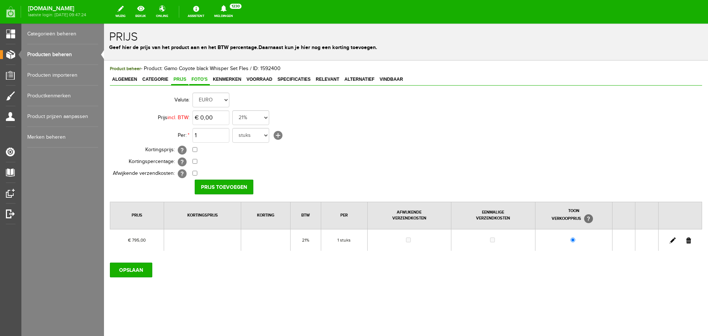
click at [195, 79] on span "Foto's" at bounding box center [199, 79] width 21 height 5
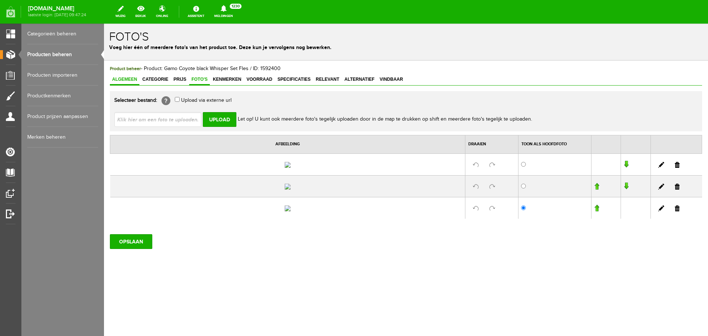
click at [129, 77] on span "Algemeen" at bounding box center [125, 79] width 30 height 5
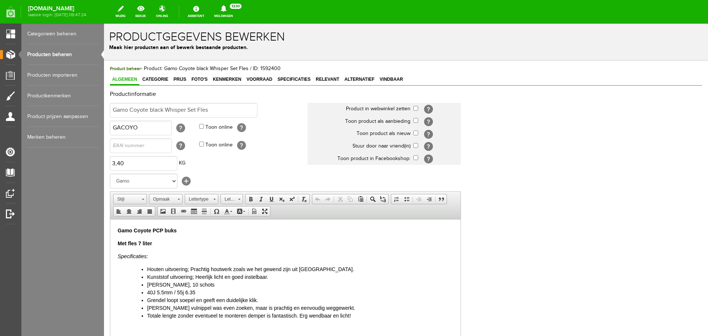
click at [77, 54] on link "Producten beheren" at bounding box center [62, 54] width 71 height 21
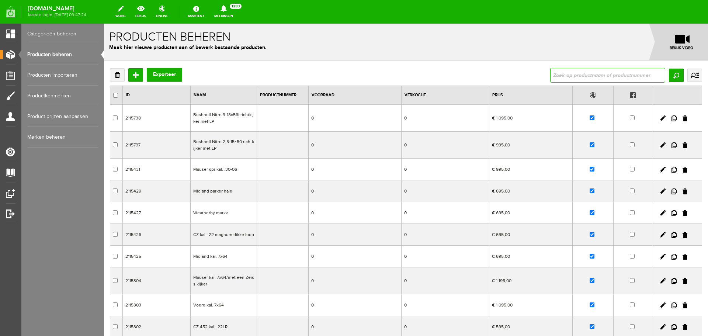
click at [563, 75] on input "text" at bounding box center [607, 75] width 115 height 15
type input "black wisper"
click at [672, 77] on input "Zoeken" at bounding box center [676, 75] width 15 height 13
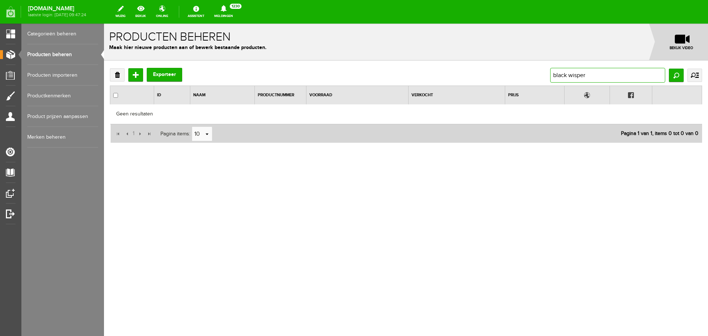
click at [588, 71] on input "black wisper" at bounding box center [607, 75] width 115 height 15
type input "b"
type input "gamo"
click at [678, 78] on input "Zoeken" at bounding box center [676, 75] width 15 height 13
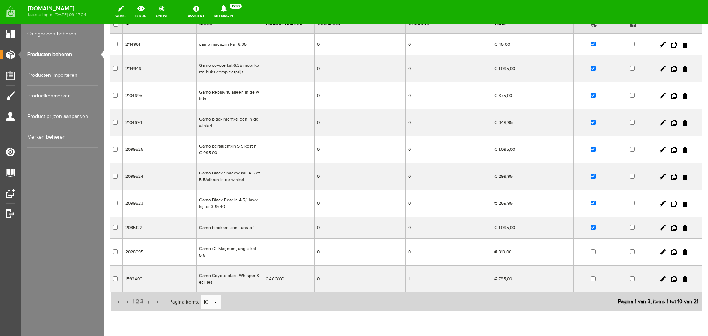
scroll to position [102, 0]
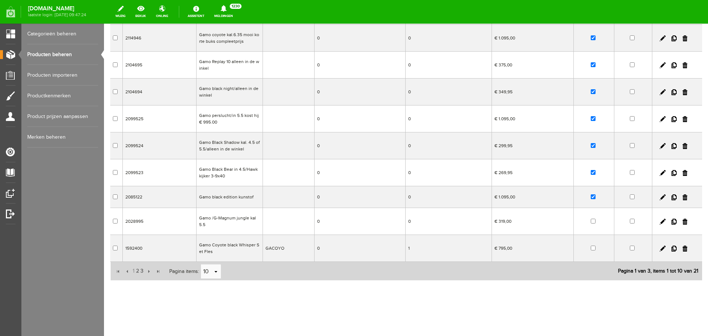
click at [237, 245] on td "Gamo Coyote black Whisper Set Fles" at bounding box center [230, 248] width 66 height 27
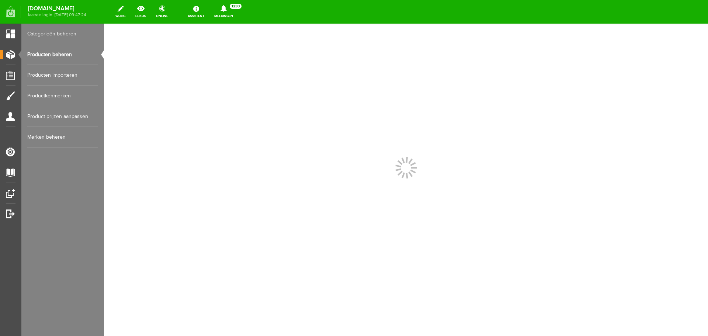
scroll to position [0, 0]
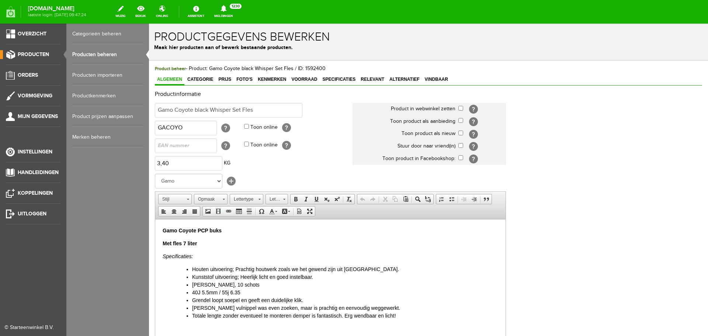
click at [90, 54] on link "Producten beheren" at bounding box center [107, 54] width 71 height 21
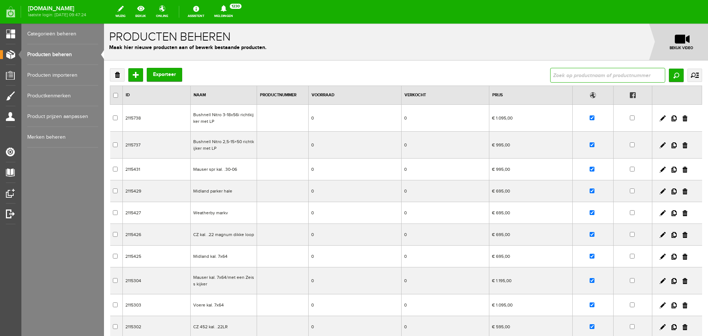
click at [574, 75] on input "text" at bounding box center [607, 75] width 115 height 15
click at [677, 78] on input "Zoeken" at bounding box center [676, 75] width 15 height 13
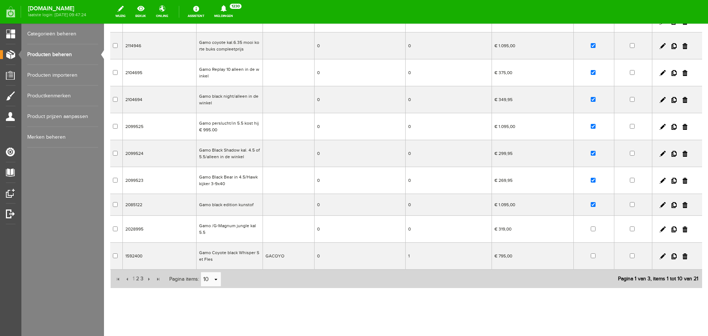
scroll to position [102, 0]
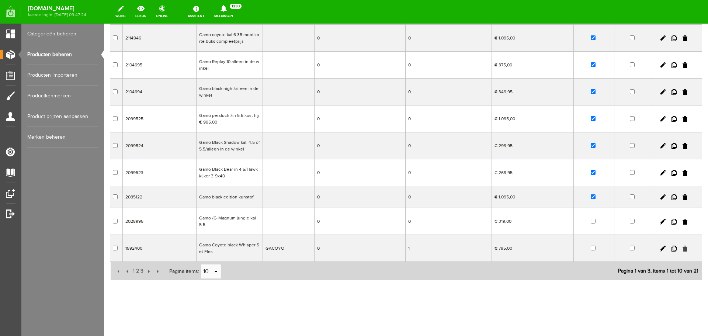
click at [683, 249] on link at bounding box center [685, 249] width 5 height 6
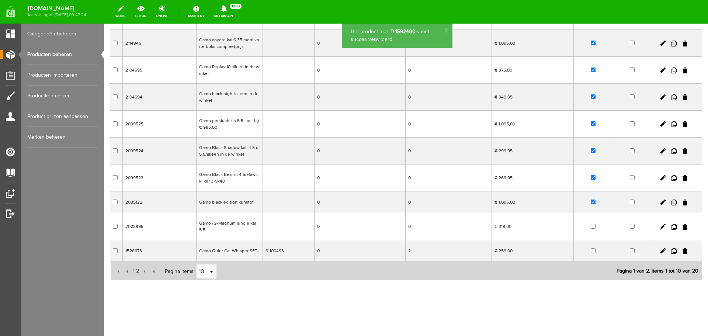
scroll to position [97, 0]
click at [242, 254] on td "Gamo Quiet Cat Whisper SET" at bounding box center [230, 251] width 66 height 22
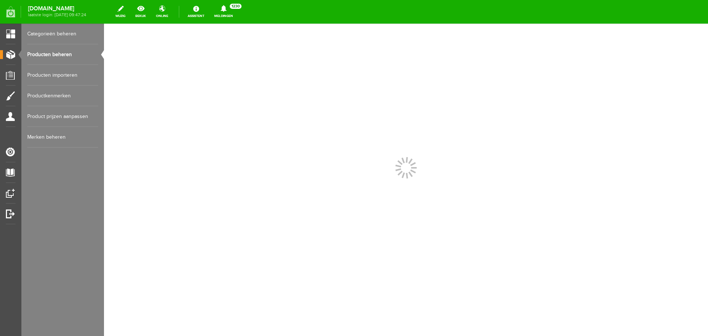
scroll to position [0, 0]
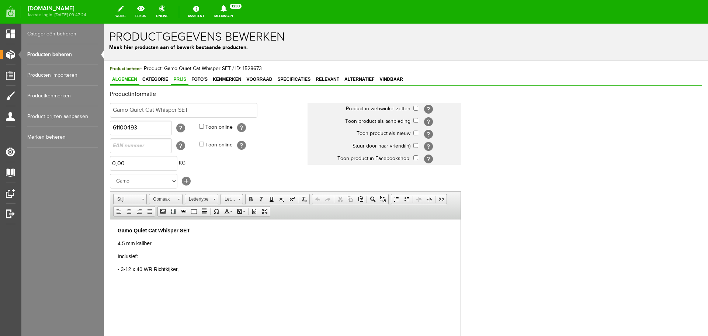
click at [179, 77] on span "Prijs" at bounding box center [179, 79] width 17 height 5
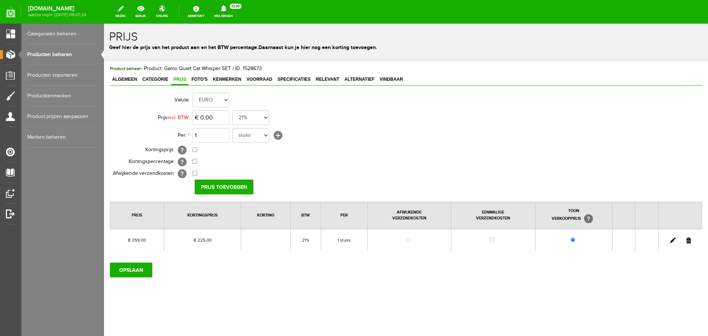
click at [52, 53] on link "Producten beheren" at bounding box center [62, 54] width 71 height 21
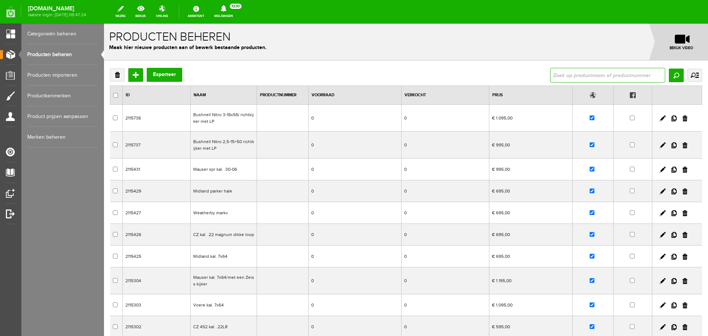
click at [555, 79] on input "text" at bounding box center [607, 75] width 115 height 15
click at [669, 75] on input "Zoeken" at bounding box center [676, 75] width 15 height 13
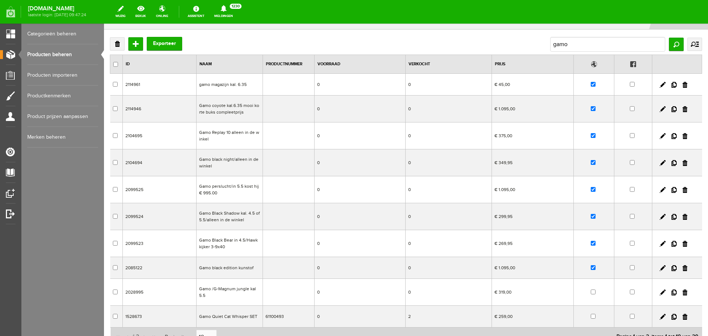
scroll to position [74, 0]
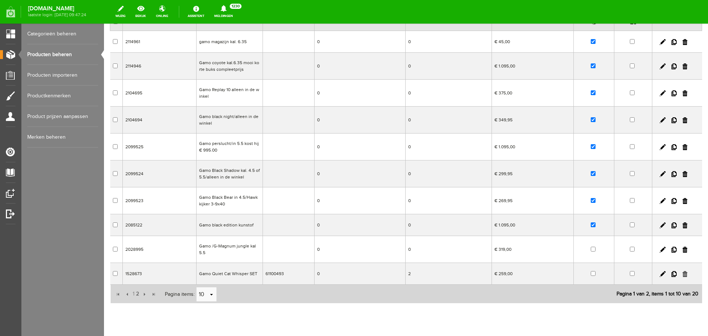
click at [683, 274] on link at bounding box center [685, 274] width 5 height 6
click at [683, 271] on link at bounding box center [685, 274] width 5 height 6
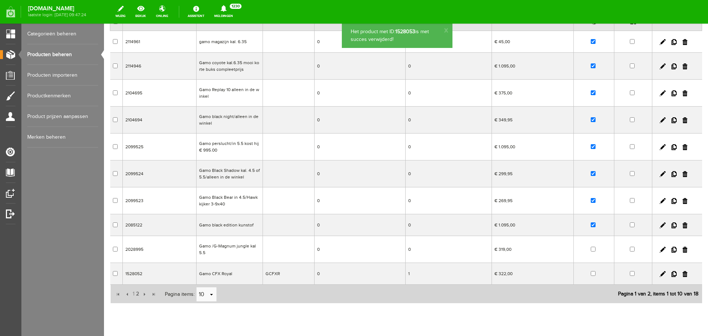
click at [677, 273] on td at bounding box center [678, 274] width 50 height 22
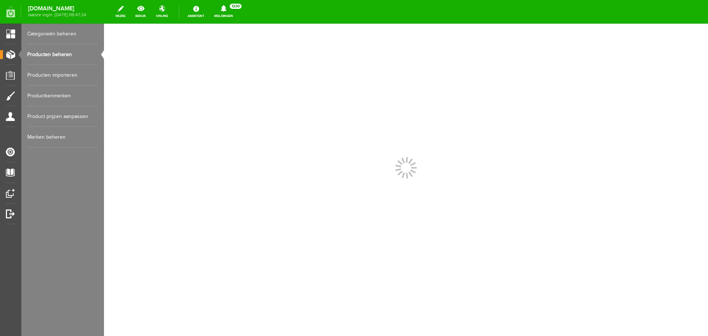
scroll to position [0, 0]
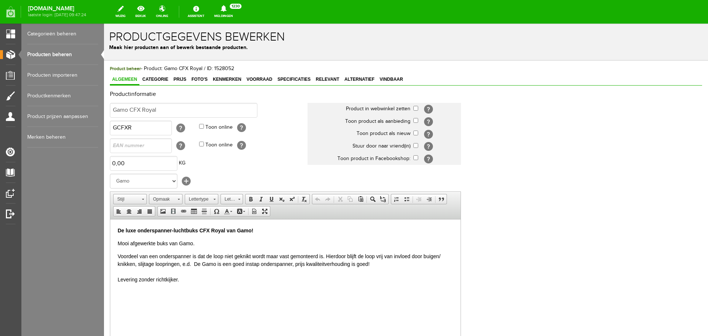
click at [51, 53] on link "Producten beheren" at bounding box center [62, 54] width 71 height 21
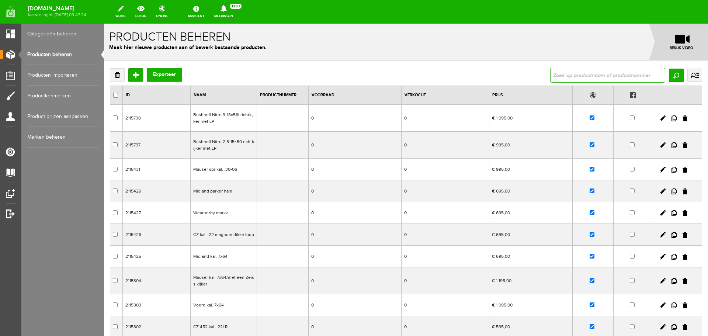
click at [582, 76] on input "text" at bounding box center [607, 75] width 115 height 15
type input "gamo"
click at [669, 80] on input "Zoeken" at bounding box center [676, 75] width 15 height 13
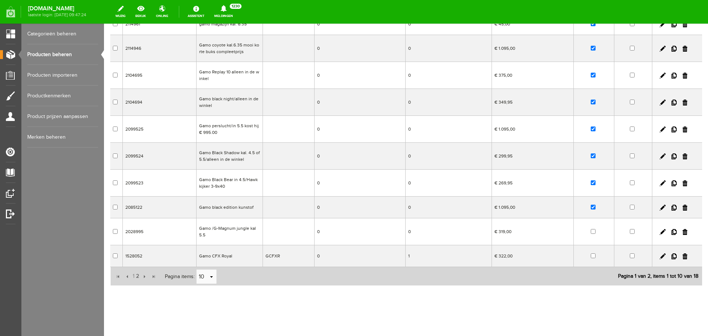
scroll to position [97, 0]
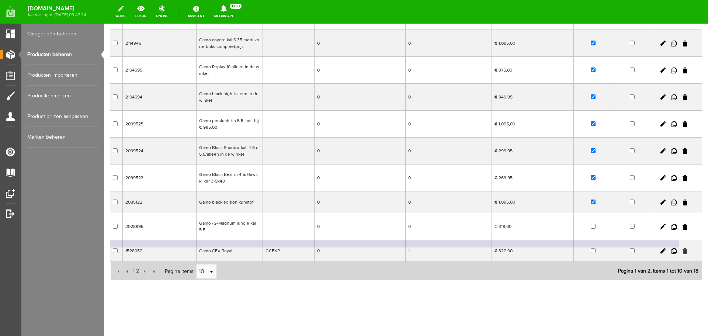
drag, startPoint x: 681, startPoint y: 249, endPoint x: 475, endPoint y: 46, distance: 289.8
click at [683, 249] on link at bounding box center [685, 251] width 5 height 6
checkbox input "true"
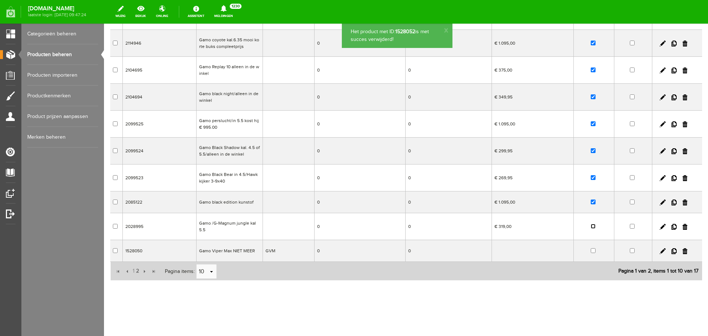
click at [591, 225] on input "checkbox" at bounding box center [593, 226] width 5 height 5
click at [591, 227] on input "checkbox" at bounding box center [593, 226] width 5 height 5
checkbox input "false"
click at [250, 206] on td "Gamo black edition kunstof" at bounding box center [230, 202] width 66 height 22
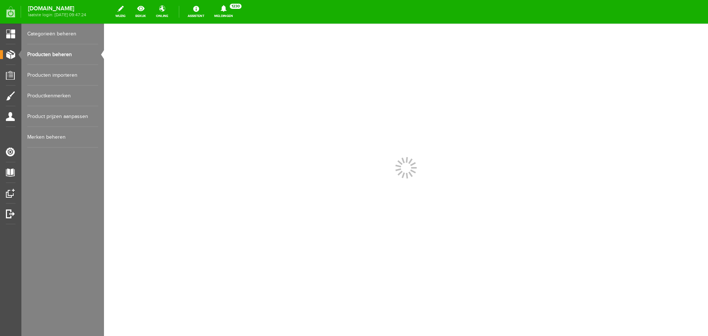
scroll to position [0, 0]
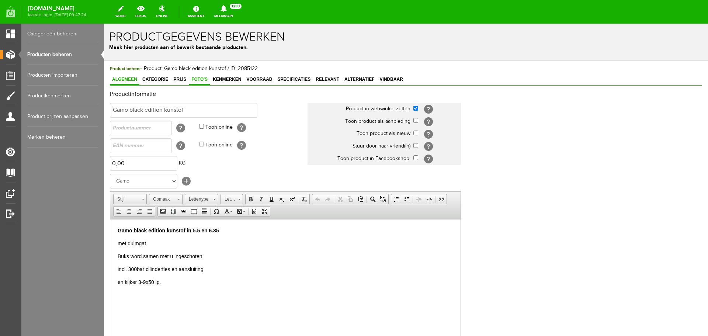
click at [195, 78] on span "Foto's" at bounding box center [199, 79] width 21 height 5
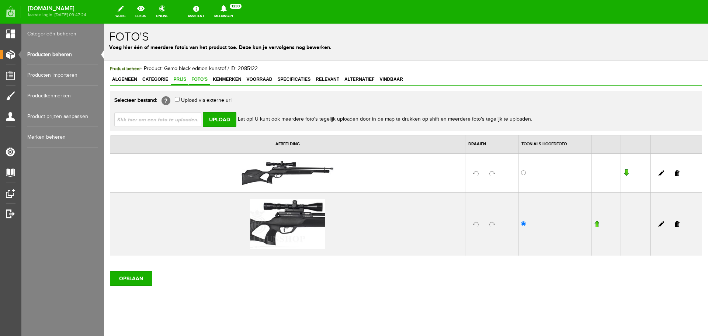
click at [179, 80] on span "Prijs" at bounding box center [179, 79] width 17 height 5
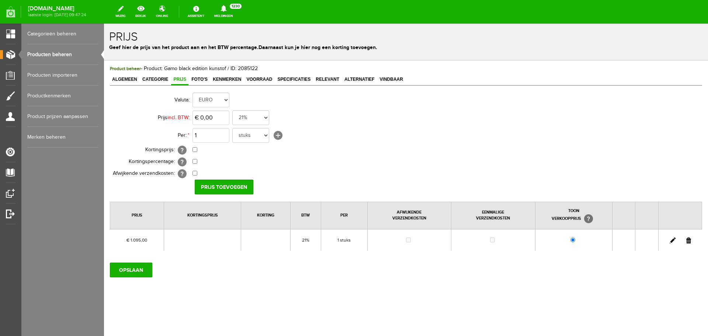
click at [58, 52] on link "Producten beheren" at bounding box center [62, 54] width 71 height 21
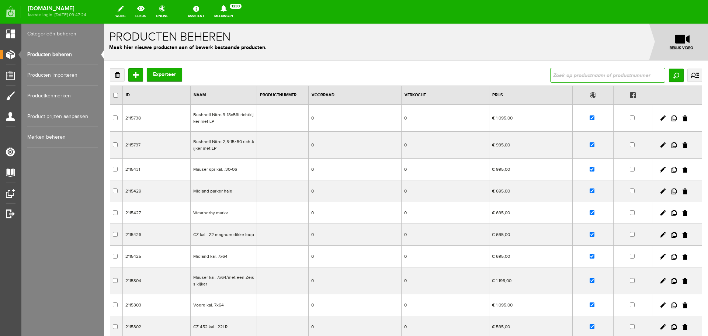
click at [556, 72] on input "text" at bounding box center [607, 75] width 115 height 15
type input "gamo"
click at [669, 76] on input "Zoeken" at bounding box center [676, 75] width 15 height 13
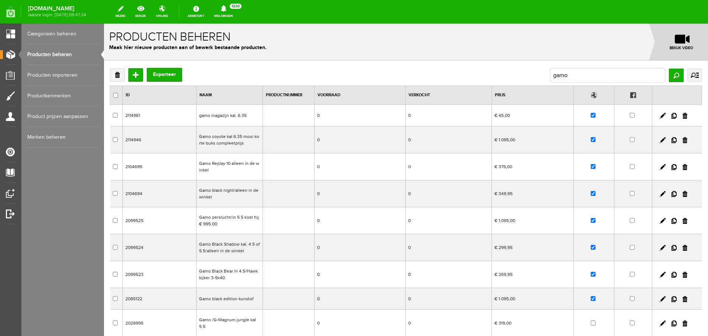
click at [245, 276] on td "Gamo Black Bear in 4.5/Hawk kijker 3-9x40" at bounding box center [230, 274] width 66 height 27
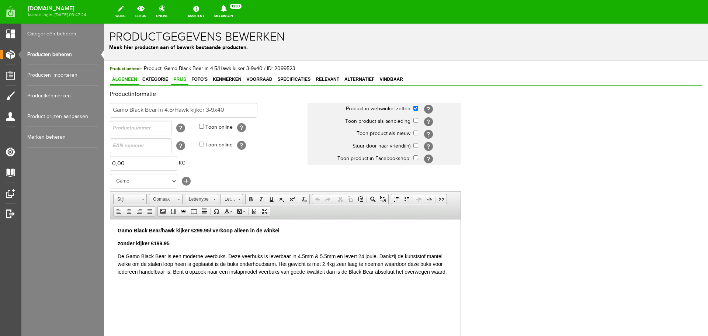
click at [186, 78] on span "Prijs" at bounding box center [179, 79] width 17 height 5
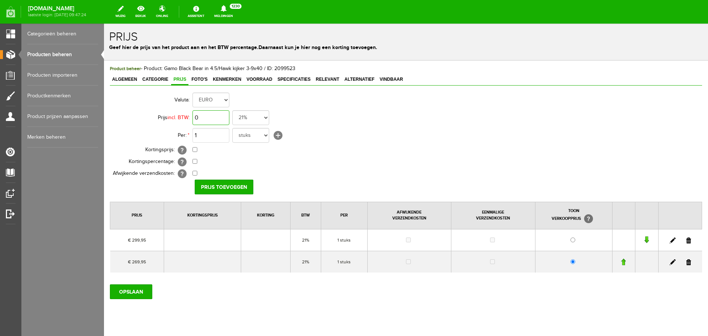
click at [222, 117] on input "0" at bounding box center [211, 117] width 37 height 15
type input "€ 329,95"
click at [221, 185] on input "Prijs toevoegen" at bounding box center [224, 187] width 59 height 15
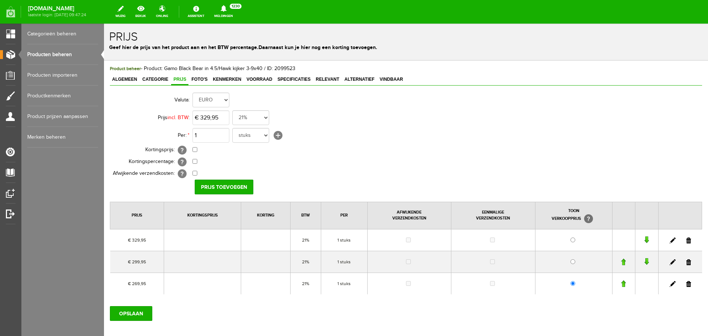
click at [687, 261] on link at bounding box center [689, 262] width 5 height 6
click at [687, 260] on link at bounding box center [689, 262] width 5 height 6
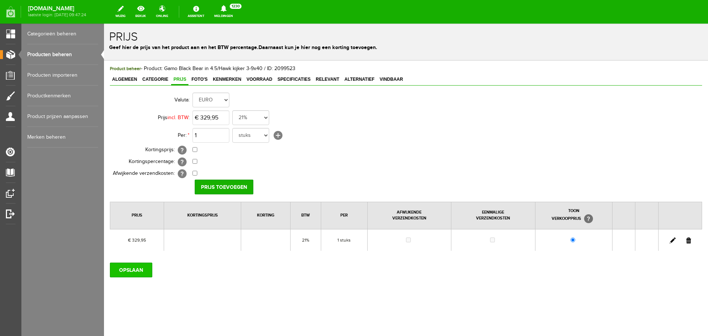
click at [137, 270] on input "OPSLAAN" at bounding box center [131, 270] width 42 height 15
click at [141, 263] on input "OPSLAAN" at bounding box center [131, 270] width 42 height 15
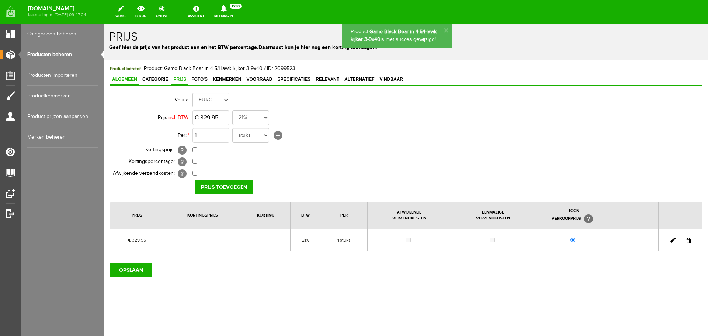
click at [130, 80] on span "Algemeen" at bounding box center [125, 79] width 30 height 5
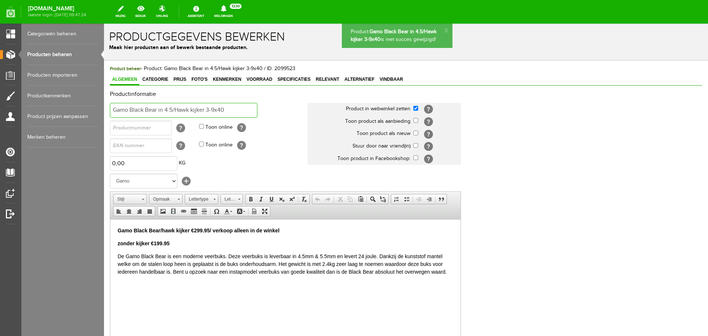
click at [229, 110] on input "Gamo Black Bear in 4.5/Hawk kijker 3-9x40" at bounding box center [184, 110] width 148 height 15
type input "Gamo Black Bear in 4.5/met kijker 3-9x40"
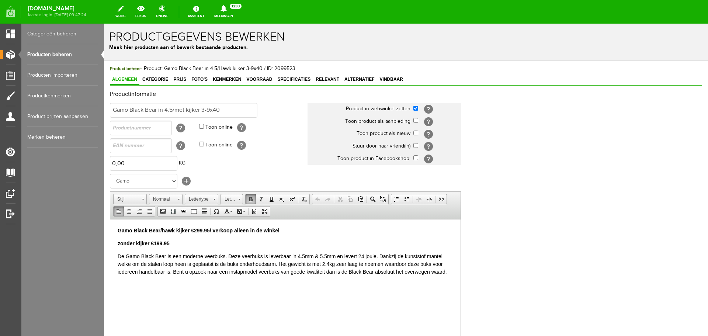
click at [210, 231] on strong "Gamo Black Bear/hawk kijker €299.95/ verkoop alleen in de winkel" at bounding box center [199, 230] width 162 height 6
click at [174, 244] on p "zonder kijker €199.95" at bounding box center [286, 243] width 336 height 8
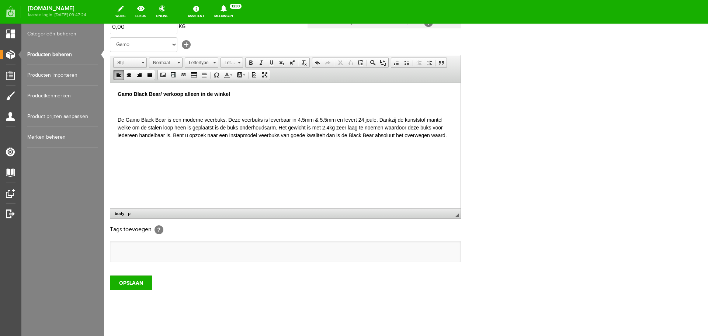
scroll to position [145, 0]
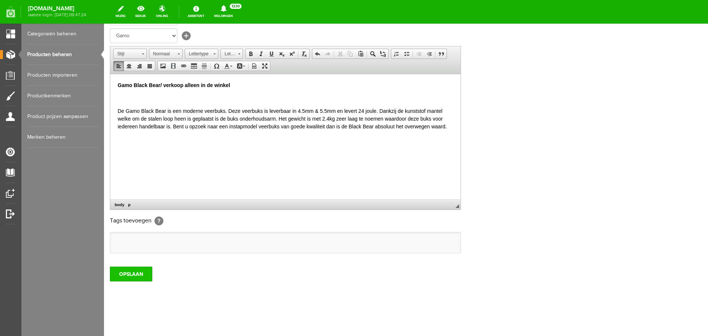
click at [141, 270] on input "OPSLAAN" at bounding box center [131, 274] width 42 height 15
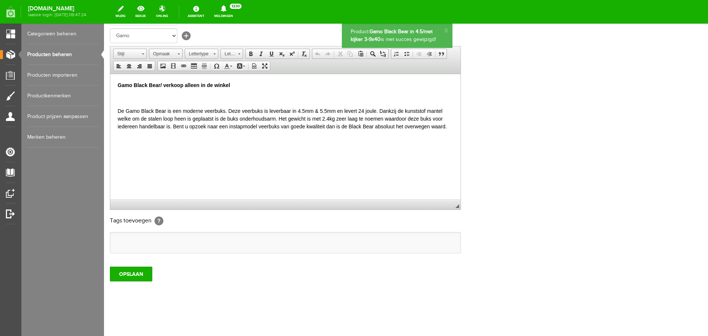
scroll to position [0, 0]
click at [54, 53] on link "Producten beheren" at bounding box center [62, 54] width 71 height 21
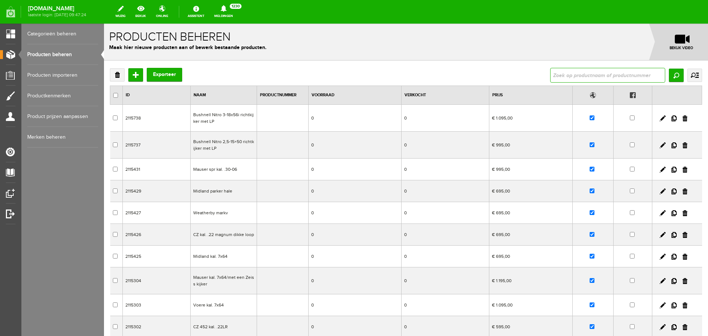
click at [566, 71] on input "text" at bounding box center [607, 75] width 115 height 15
type input "hatsan"
click at [672, 75] on input "Zoeken" at bounding box center [676, 75] width 15 height 13
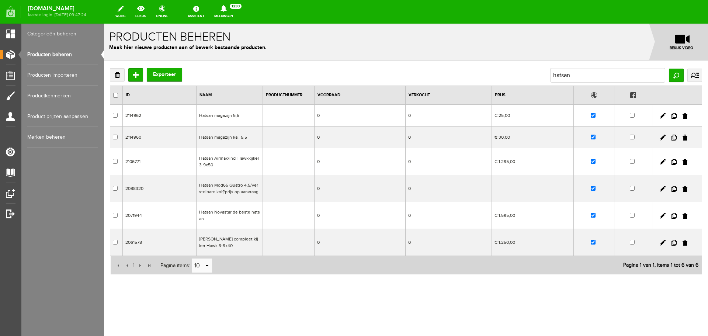
click at [250, 165] on td "Hatsan Airmax/incl Hawkkijker 3-9x50" at bounding box center [230, 161] width 66 height 27
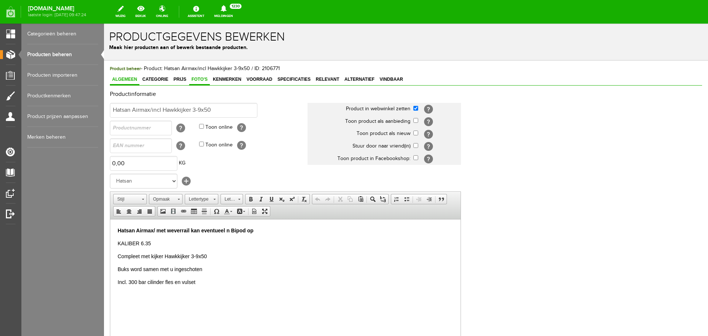
click at [199, 80] on span "Foto's" at bounding box center [199, 79] width 21 height 5
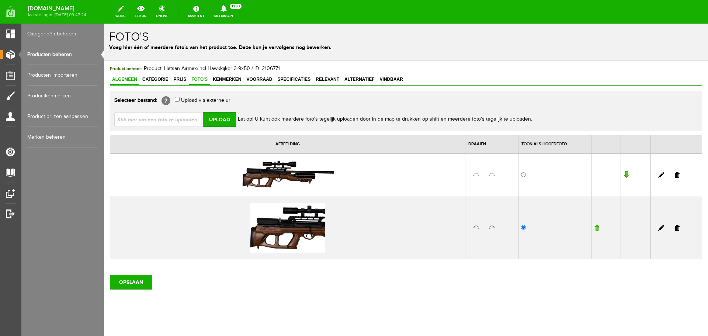
click at [125, 78] on span "Algemeen" at bounding box center [125, 79] width 30 height 5
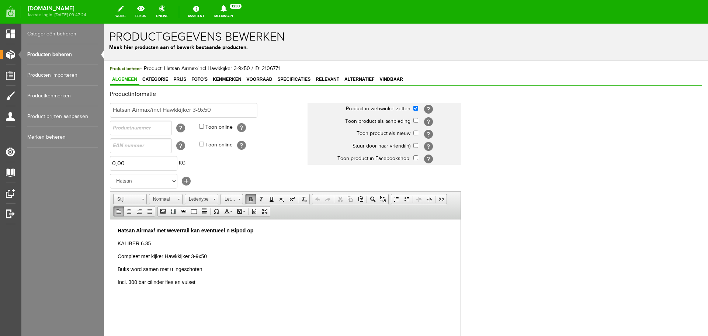
click at [270, 231] on p "Hatsan Airmax/ met weverrail kan eventueel n Bipod op" at bounding box center [286, 231] width 336 height 8
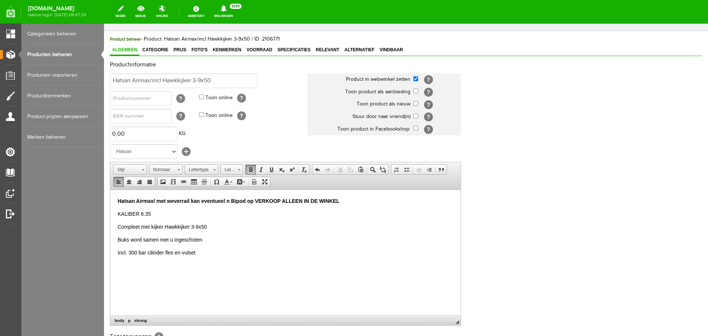
scroll to position [111, 0]
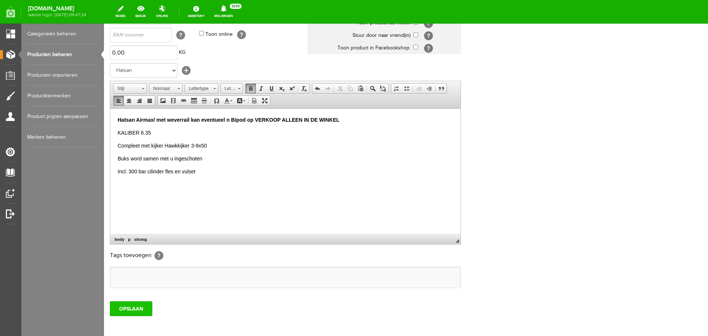
click at [125, 309] on input "OPSLAAN" at bounding box center [131, 308] width 42 height 15
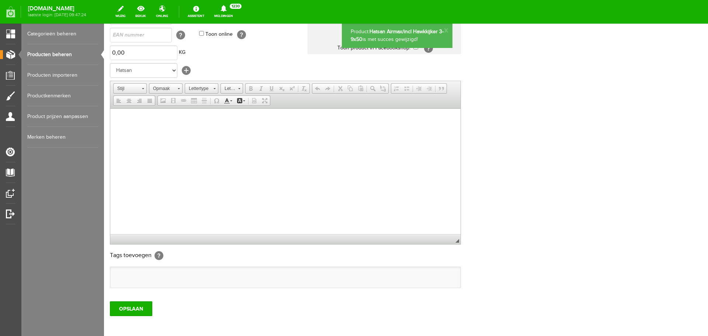
click at [56, 56] on link "Producten beheren" at bounding box center [62, 54] width 71 height 21
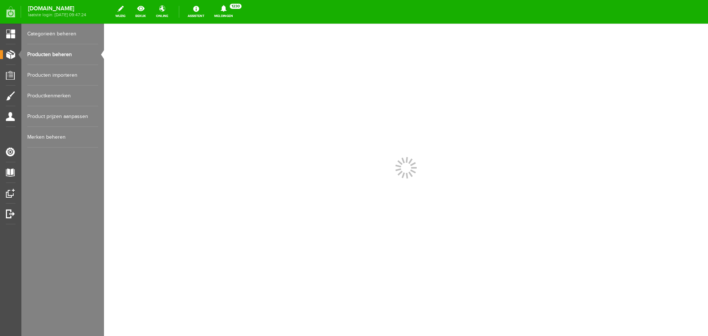
scroll to position [0, 0]
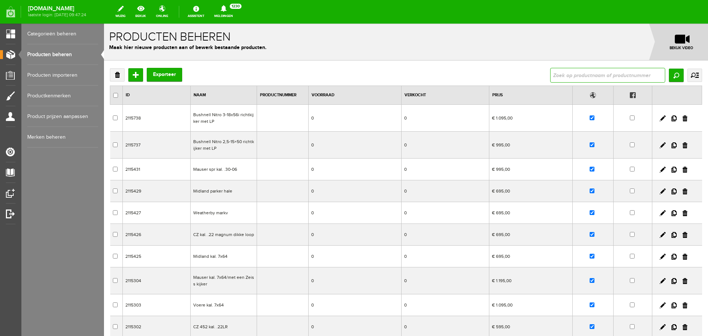
click at [556, 74] on input "text" at bounding box center [607, 75] width 115 height 15
click at [674, 77] on input "Zoeken" at bounding box center [676, 75] width 15 height 13
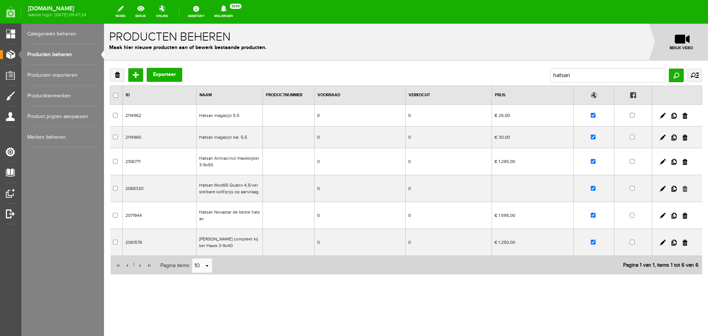
drag, startPoint x: 684, startPoint y: 186, endPoint x: 465, endPoint y: 44, distance: 261.8
click at [684, 186] on link at bounding box center [685, 189] width 5 height 6
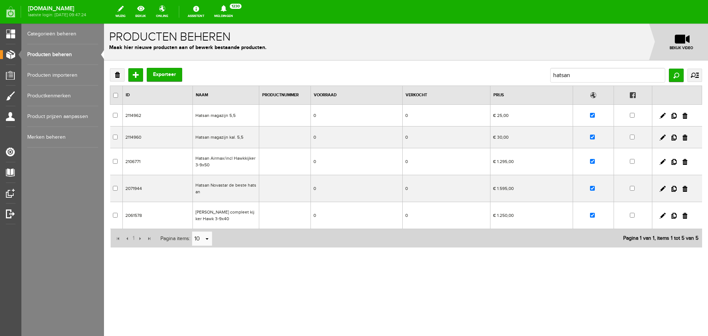
click at [57, 51] on link "Producten beheren" at bounding box center [62, 54] width 71 height 21
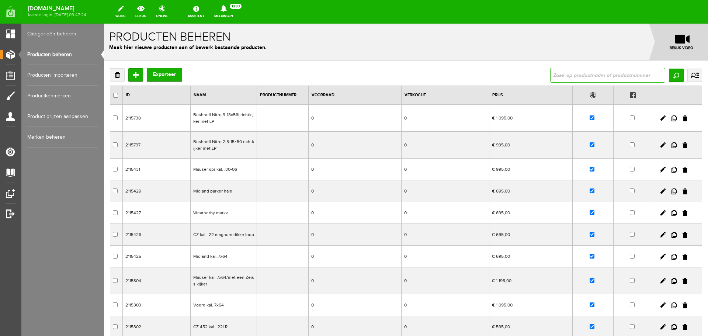
drag, startPoint x: 567, startPoint y: 71, endPoint x: 560, endPoint y: 66, distance: 8.2
click at [565, 70] on input "text" at bounding box center [607, 75] width 115 height 15
type input "gamo"
click at [671, 76] on input "Zoeken" at bounding box center [676, 75] width 15 height 13
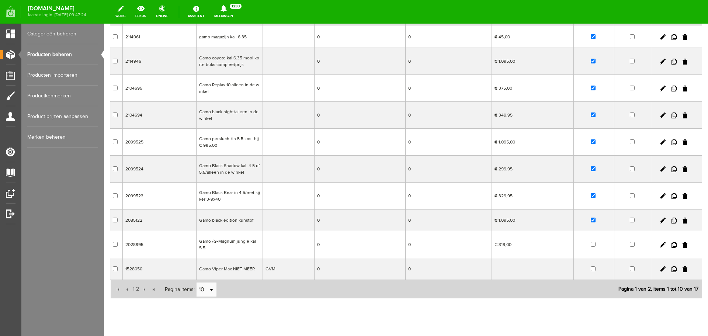
scroll to position [97, 0]
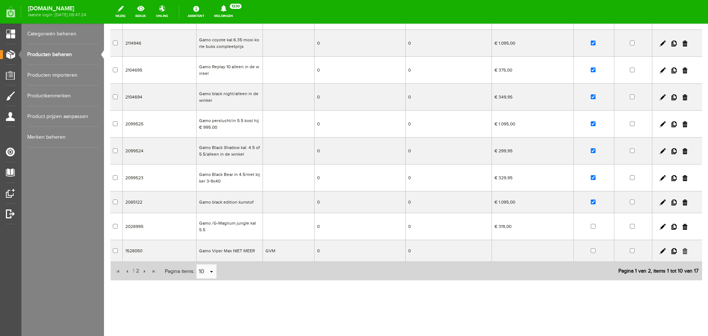
click at [683, 248] on link at bounding box center [685, 251] width 5 height 6
click at [243, 177] on td "Gamo Black Bear in 4.5/met kijker 3-9x40" at bounding box center [230, 178] width 66 height 27
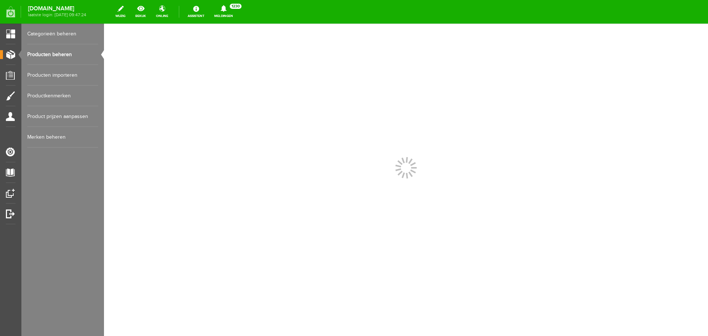
scroll to position [0, 0]
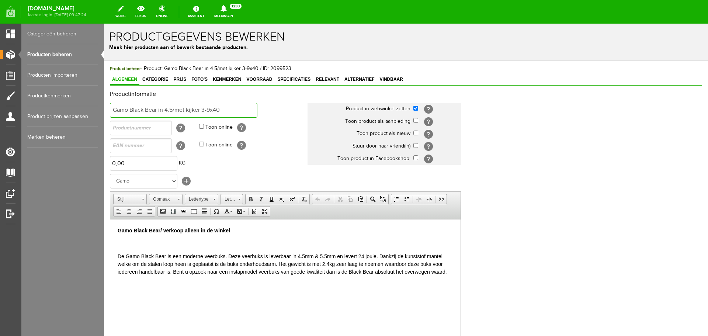
click at [223, 106] on input "Gamo Black Bear in 4.5/met kijker 3-9x40" at bounding box center [184, 110] width 148 height 15
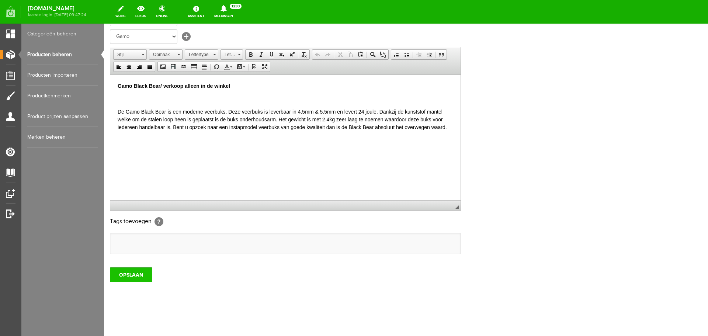
scroll to position [145, 0]
type input "Gamo Black Bear in 4.5/met kijker 3-9x40/alleen in de winkel"
click at [128, 273] on input "OPSLAAN" at bounding box center [131, 274] width 42 height 15
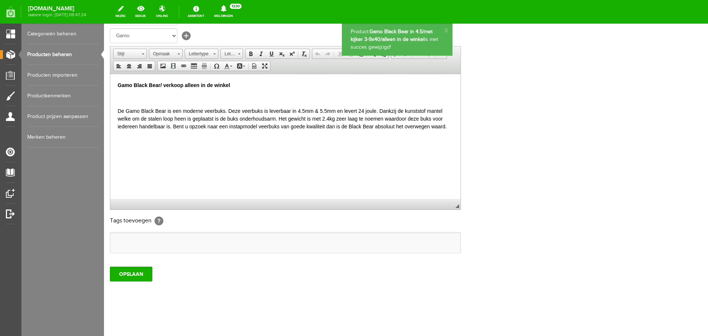
click at [64, 53] on link "Producten beheren" at bounding box center [62, 54] width 71 height 21
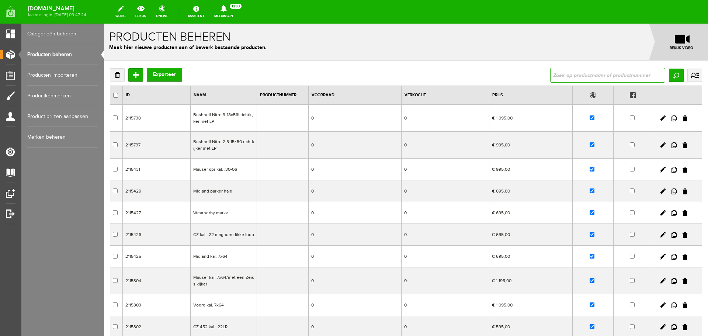
click at [566, 74] on input "text" at bounding box center [607, 75] width 115 height 15
type input "gamo"
click at [674, 75] on input "Zoeken" at bounding box center [676, 75] width 15 height 13
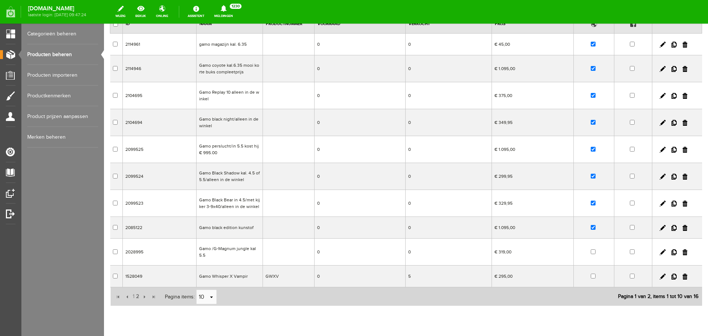
scroll to position [74, 0]
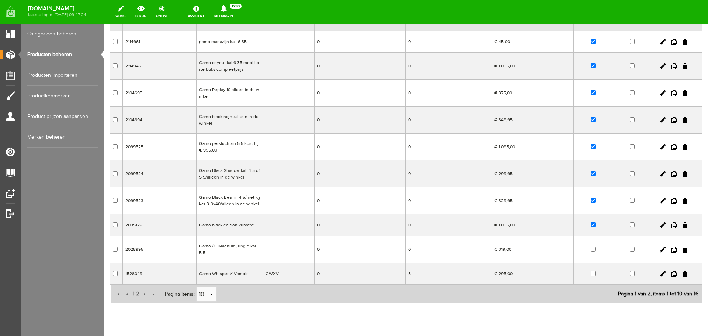
click at [250, 229] on td "Gamo black edition kunstof" at bounding box center [230, 225] width 66 height 22
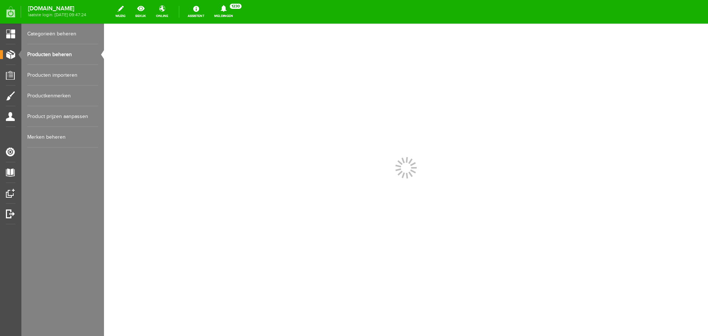
scroll to position [0, 0]
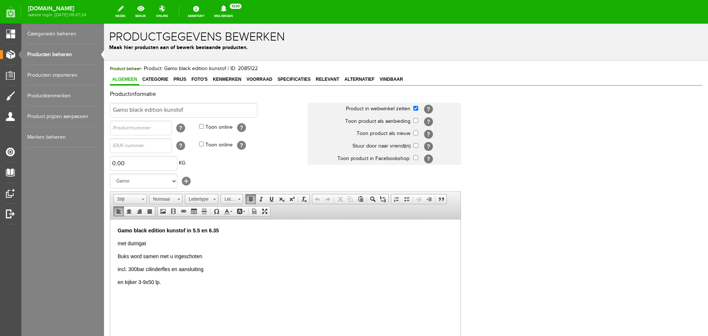
click at [224, 228] on p "Gamo black edition kunstof in 5.5 en 6.35" at bounding box center [286, 231] width 336 height 8
click at [297, 229] on strong "Gamo black edition kunstof in 5.5 en 6.35 VERKOOP LUCHTBUKSEN AALLEEN" at bounding box center [216, 230] width 196 height 6
click at [297, 231] on strong "Gamo black edition kunstof in 5.5 en 6.35 VERKOOP LUCHTBUKSEN AALLEEN" at bounding box center [216, 230] width 196 height 6
click at [322, 231] on p "Gamo black edition kunstof in 5.5 en 6.35 VERKOOP LUCHTBUKSEN AALLEEN" at bounding box center [286, 231] width 336 height 8
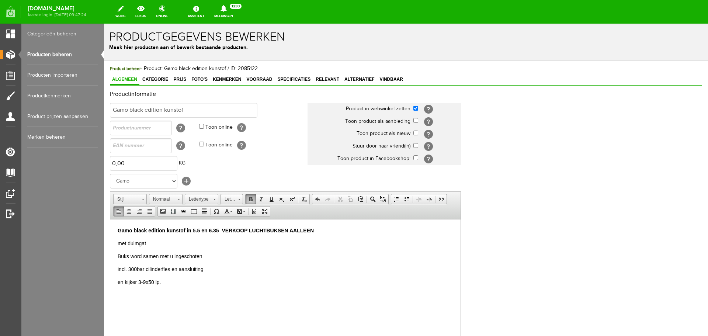
click at [297, 231] on strong "Gamo black edition kunstof in 5.5 en 6.35 VERKOOP LUCHTBUKSEN AALLEEN" at bounding box center [216, 230] width 196 height 6
click at [316, 231] on p "Gamo black edition kunstof in 5.5 en 6.35 VERKOOP LUCHTBUKSEN AALLEEN" at bounding box center [286, 231] width 336 height 8
click at [293, 229] on strong "Gamo black edition kunstof in 5.5 en 6.35 VERKOOP LUCHTBUKSEN AALLEEN" at bounding box center [216, 230] width 196 height 6
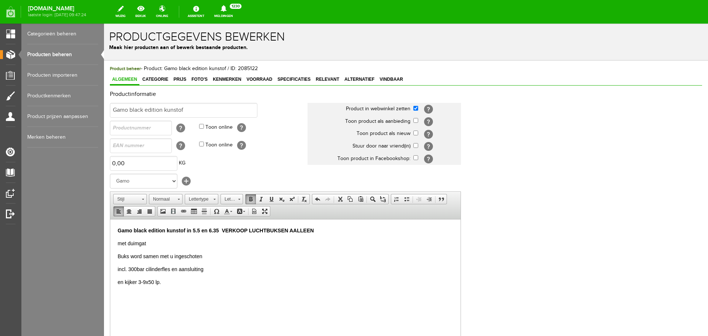
click at [317, 228] on p "Gamo black edition kunstof in 5.5 en 6.35 VERKOOP LUCHTBUKSEN AALLEEN" at bounding box center [286, 231] width 336 height 8
click at [296, 229] on strong "Gamo black edition kunstof in 5.5 en 6.35 VERKOOP LUCHTBUKSEN AALLEEN" at bounding box center [216, 230] width 196 height 6
click at [297, 229] on strong "Gamo black edition kunstof in 5.5 en 6.35 VERKOOP LUCHTBUKSEN AALLEEN" at bounding box center [216, 230] width 196 height 6
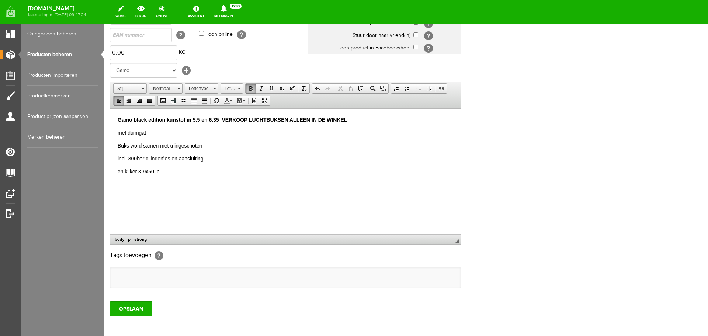
scroll to position [145, 0]
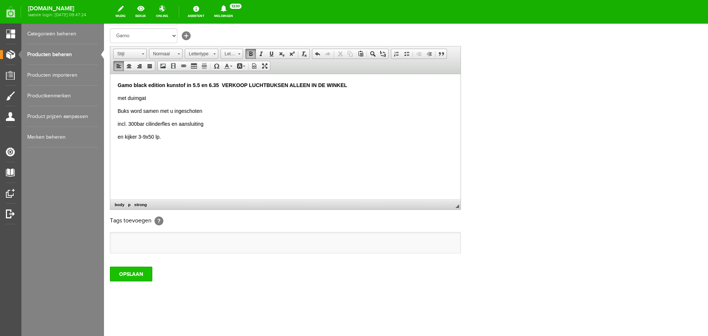
click at [134, 269] on input "OPSLAAN" at bounding box center [131, 274] width 42 height 15
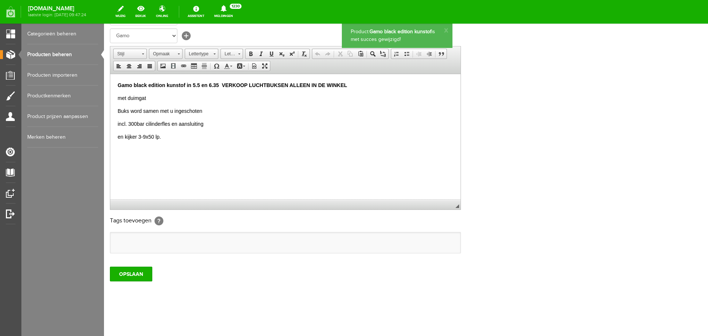
scroll to position [0, 0]
click at [72, 57] on link "Producten beheren" at bounding box center [62, 54] width 71 height 21
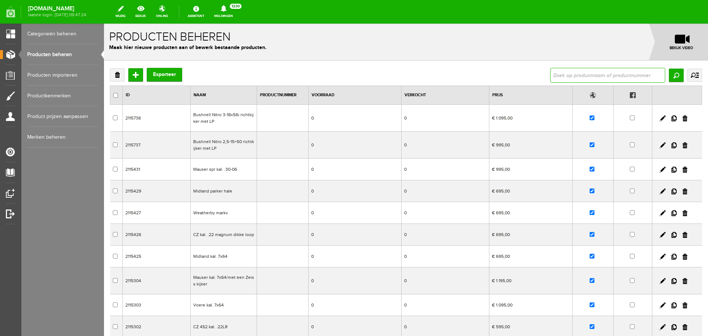
click at [568, 74] on input "text" at bounding box center [607, 75] width 115 height 15
type input "gamo"
click at [673, 74] on input "Zoeken" at bounding box center [676, 75] width 15 height 13
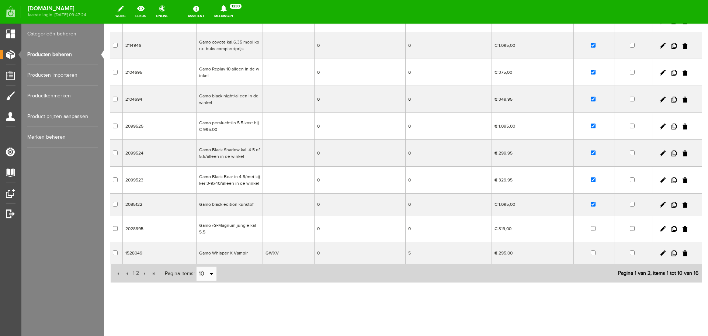
scroll to position [97, 0]
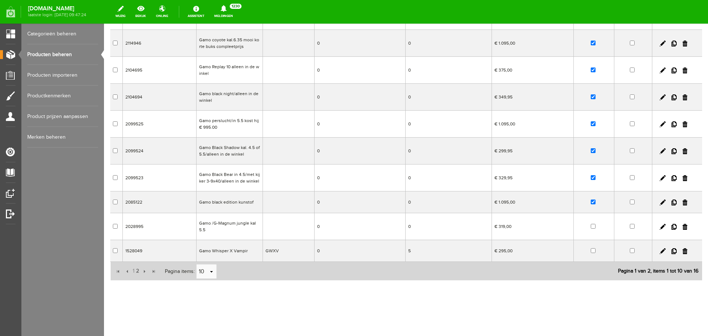
click at [239, 253] on td "Gamo Whisper X Vampir" at bounding box center [230, 251] width 66 height 22
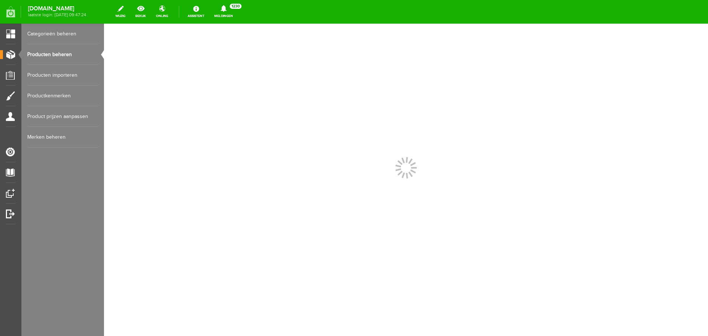
scroll to position [0, 0]
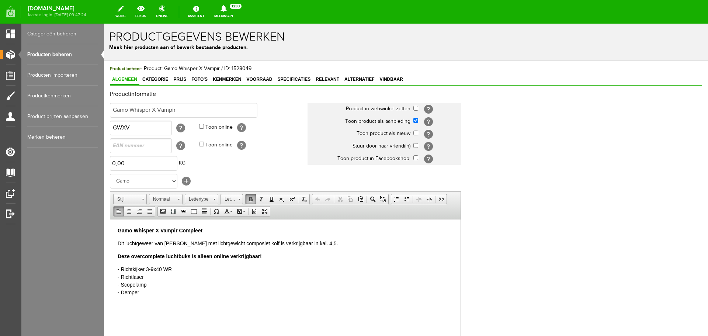
click at [266, 256] on p "Deze overcomplete luchtbuks is alleen online verkrijgbaar!" at bounding box center [286, 256] width 336 height 8
click at [195, 79] on span "Foto's" at bounding box center [199, 79] width 21 height 5
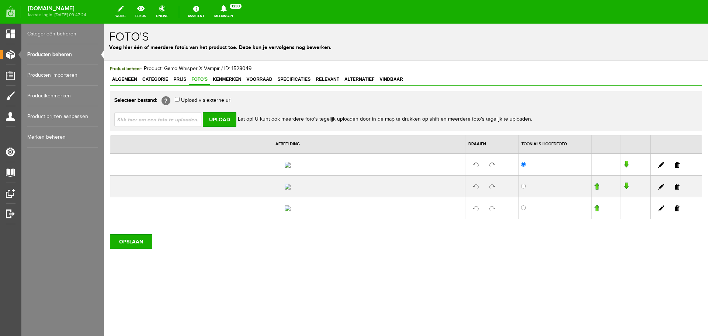
click at [43, 52] on link "Producten beheren" at bounding box center [62, 54] width 71 height 21
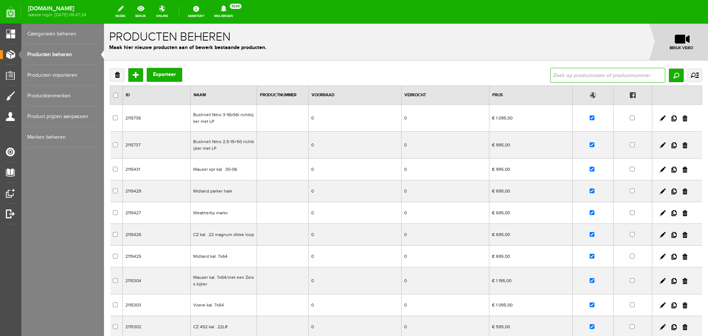
click at [561, 75] on input "text" at bounding box center [607, 75] width 115 height 15
type input "vampire"
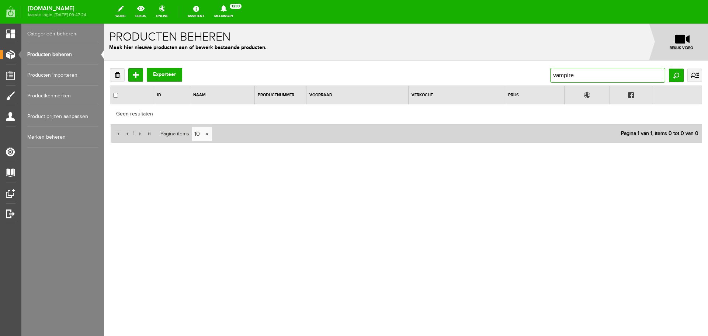
click at [588, 78] on input "vampire" at bounding box center [607, 75] width 115 height 15
type input "v"
type input "gamo"
click at [673, 70] on input "Zoeken" at bounding box center [676, 75] width 15 height 13
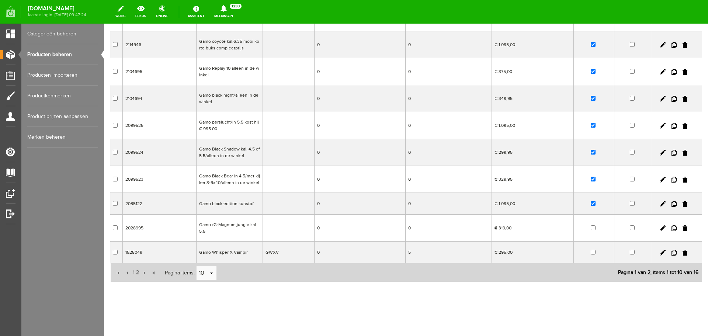
scroll to position [97, 0]
click at [683, 251] on link at bounding box center [685, 251] width 5 height 6
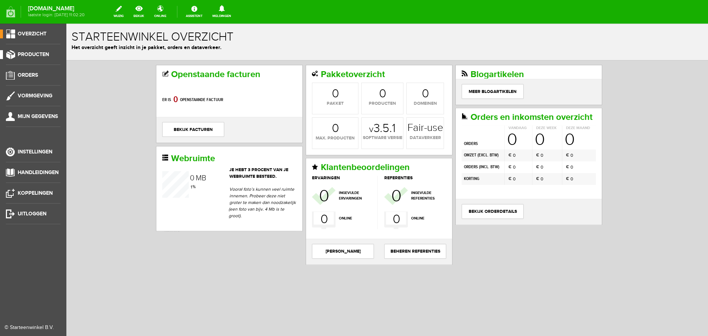
click at [44, 53] on span "Producten" at bounding box center [33, 54] width 31 height 6
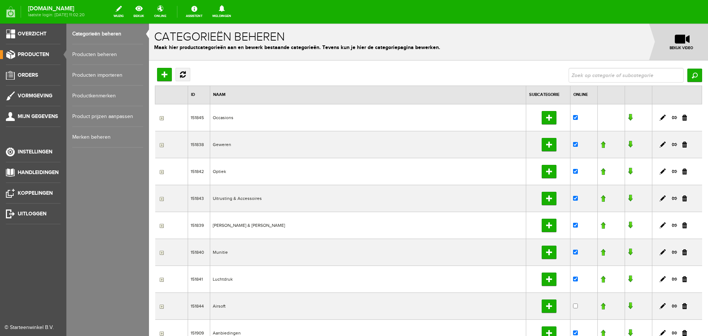
click at [97, 54] on link "Producten beheren" at bounding box center [107, 54] width 71 height 21
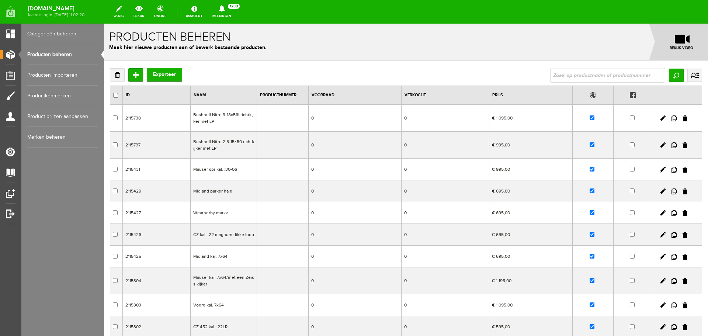
click at [556, 70] on input "text" at bounding box center [607, 75] width 115 height 15
type input "kalahari"
click at [675, 77] on input "Zoeken" at bounding box center [676, 75] width 15 height 13
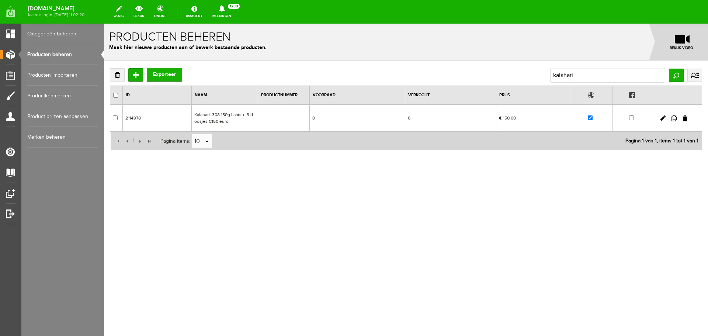
click at [238, 119] on td "Kalahari .308 150g Laatste 3 doosjes €150 euro" at bounding box center [225, 118] width 66 height 27
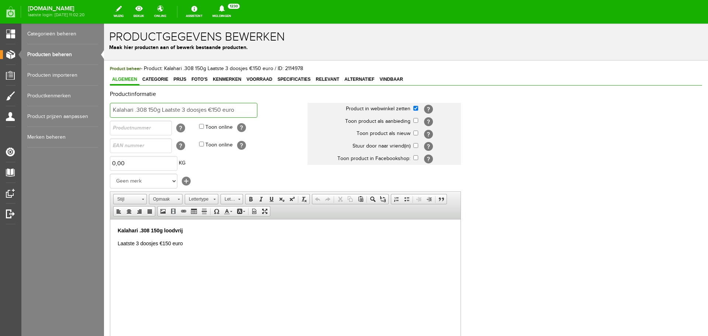
click at [238, 109] on input "Kalahari .308 150g Laatste 3 doosjes €150 euro" at bounding box center [184, 110] width 148 height 15
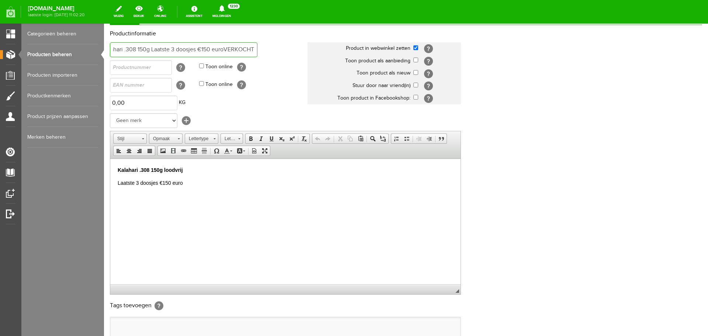
scroll to position [111, 0]
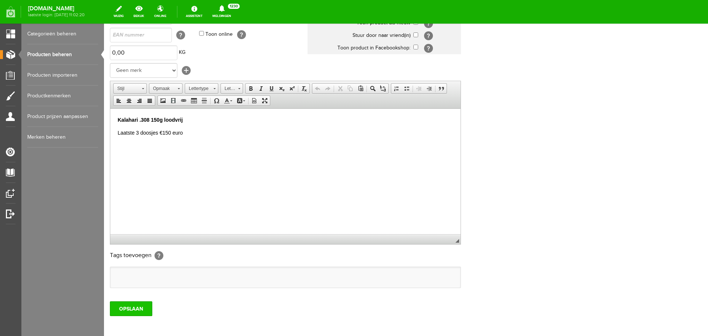
type input "Kalahari .308 150g Laatste 3 doosjes €150 euroVERKOCHT"
click at [139, 305] on input "OPSLAAN" at bounding box center [131, 308] width 42 height 15
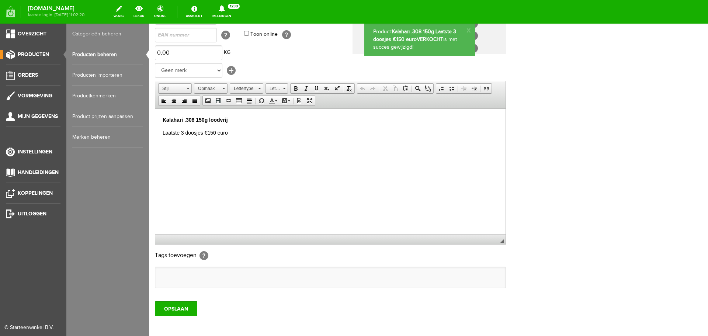
click at [89, 55] on link "Producten beheren" at bounding box center [107, 54] width 71 height 21
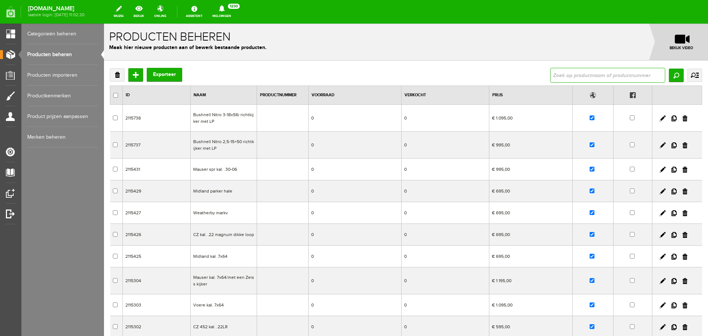
click at [563, 74] on input "text" at bounding box center [607, 75] width 115 height 15
type input "winchester ballistic"
click at [669, 72] on input "Zoeken" at bounding box center [676, 75] width 15 height 13
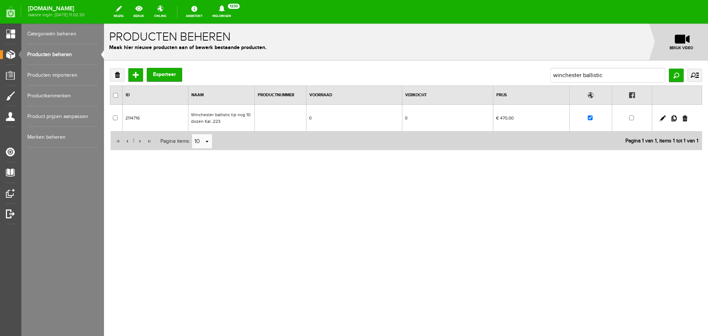
click at [249, 121] on td "Winchester ballistic tip nog 10 dozen Kal..223" at bounding box center [221, 118] width 66 height 27
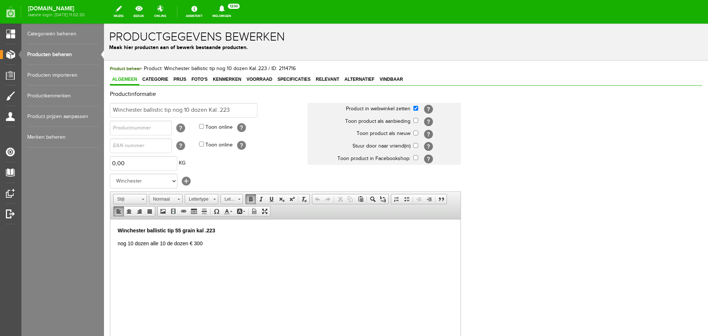
drag, startPoint x: 229, startPoint y: 230, endPoint x: 232, endPoint y: 225, distance: 5.6
click at [229, 229] on p "Winchester ballistic tip 55 grain kal .223" at bounding box center [286, 231] width 336 height 8
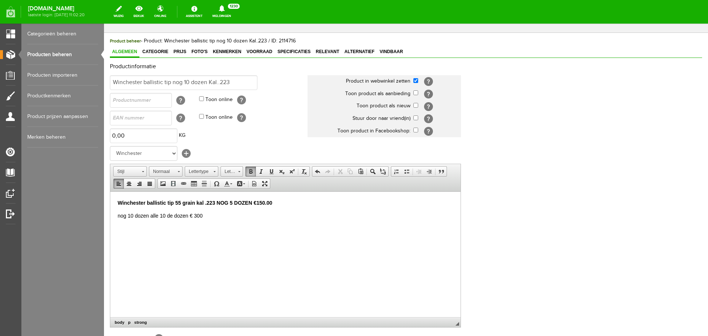
scroll to position [145, 0]
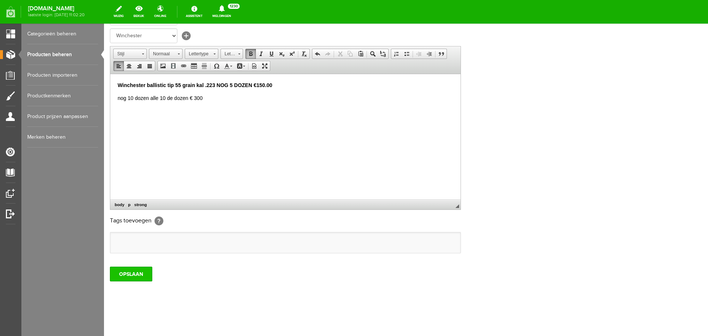
click at [144, 268] on input "OPSLAAN" at bounding box center [131, 274] width 42 height 15
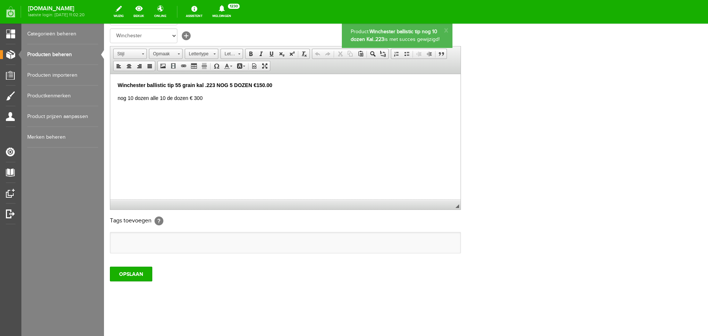
scroll to position [0, 0]
click at [58, 49] on link "Producten beheren" at bounding box center [62, 54] width 71 height 21
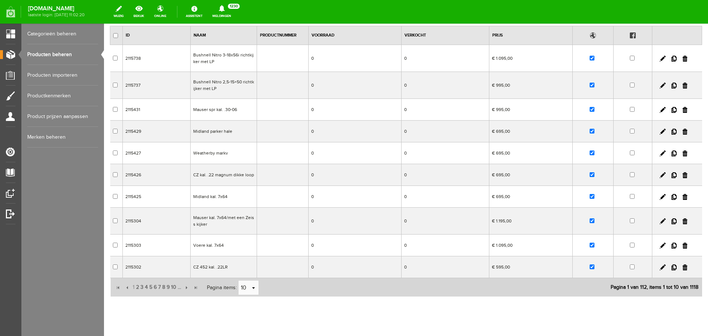
scroll to position [76, 0]
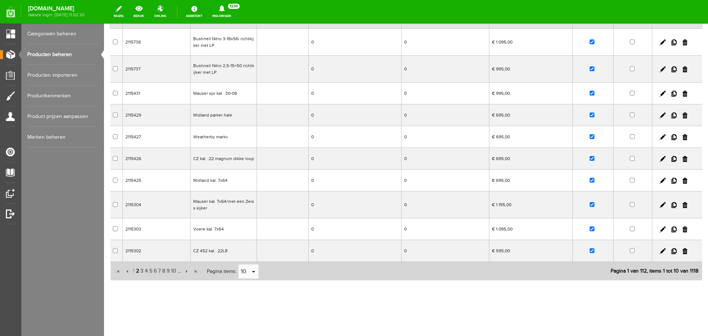
click at [137, 271] on span "2" at bounding box center [137, 271] width 4 height 15
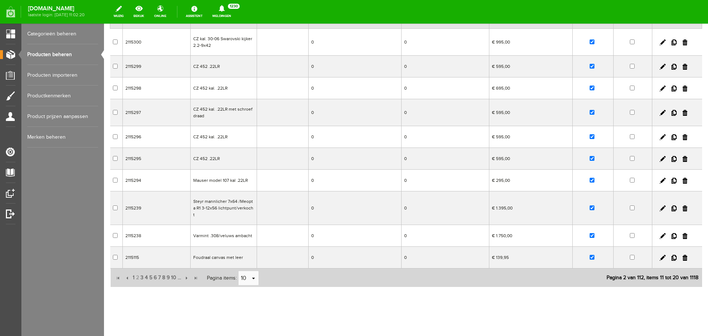
click at [58, 55] on link "Producten beheren" at bounding box center [62, 54] width 71 height 21
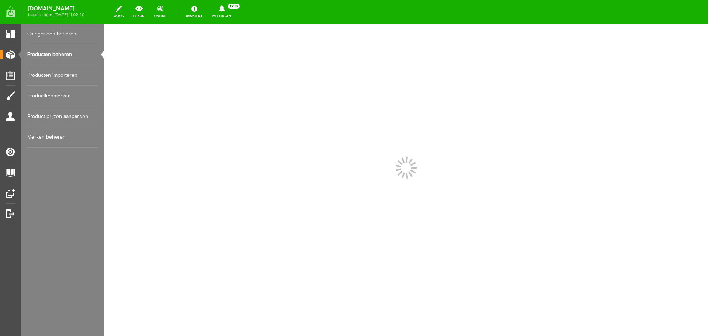
scroll to position [0, 0]
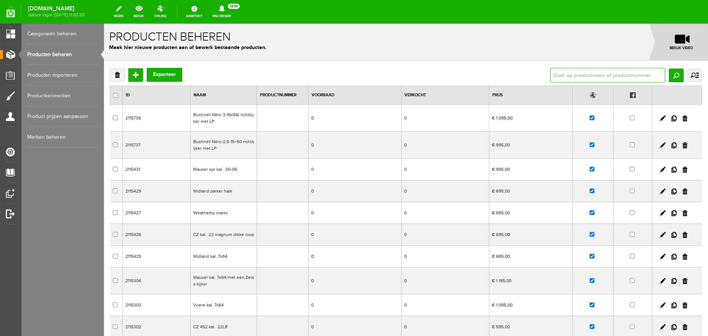
click at [571, 75] on input "text" at bounding box center [607, 75] width 115 height 15
type input "winchester"
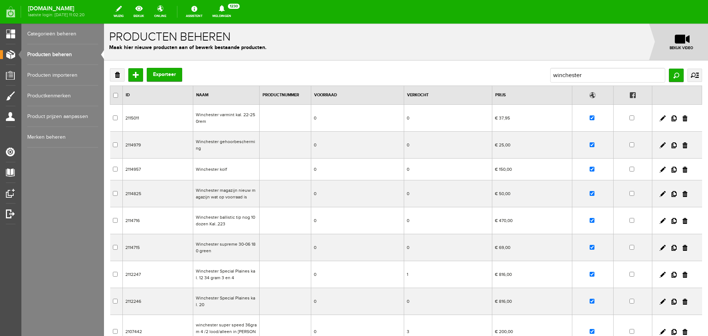
click at [277, 123] on td at bounding box center [286, 118] width 52 height 27
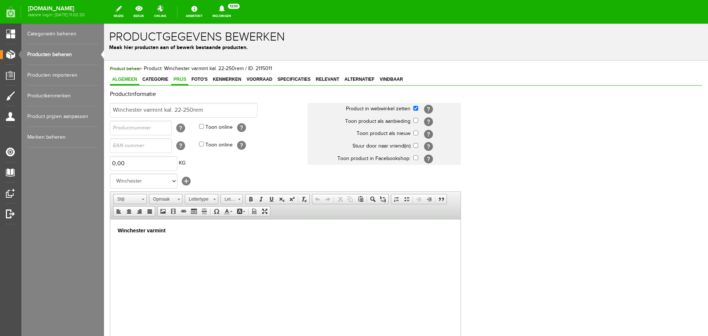
click at [185, 82] on span "Prijs" at bounding box center [179, 79] width 17 height 5
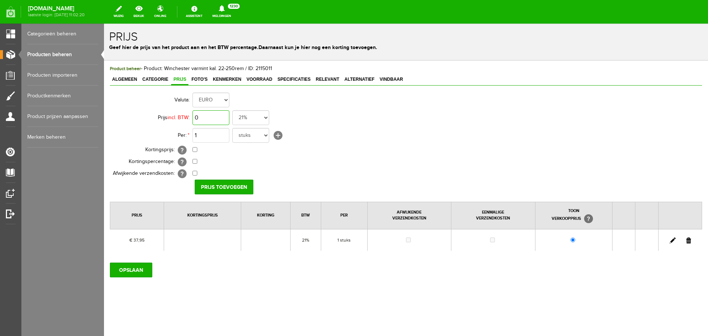
click at [216, 118] on input "0" at bounding box center [211, 117] width 37 height 15
type input "€ 300,00"
click at [208, 190] on input "Prijs toevoegen" at bounding box center [224, 187] width 59 height 15
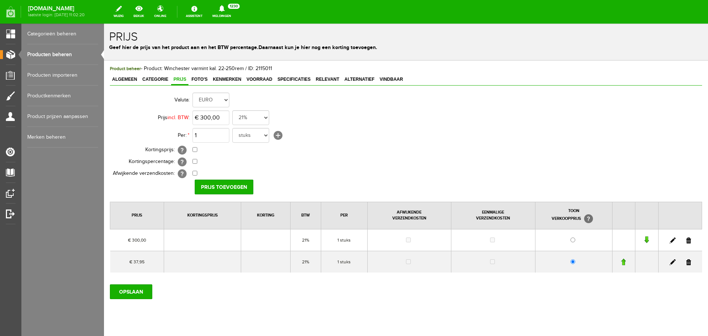
click at [687, 263] on link at bounding box center [689, 262] width 5 height 6
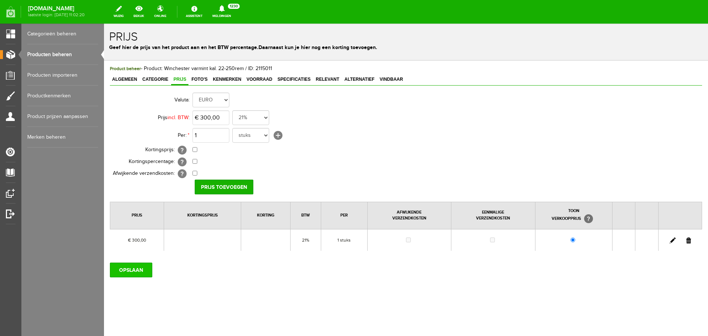
click at [132, 270] on input "OPSLAAN" at bounding box center [131, 270] width 42 height 15
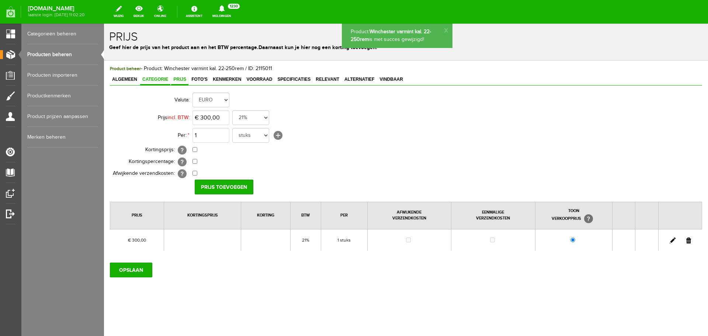
click at [162, 79] on span "Categorie" at bounding box center [155, 79] width 30 height 5
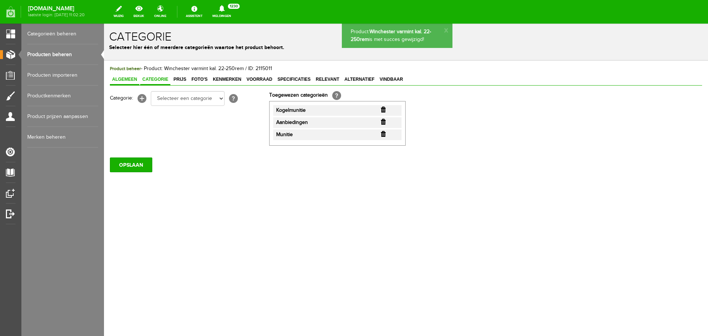
click at [134, 81] on span "Algemeen" at bounding box center [125, 79] width 30 height 5
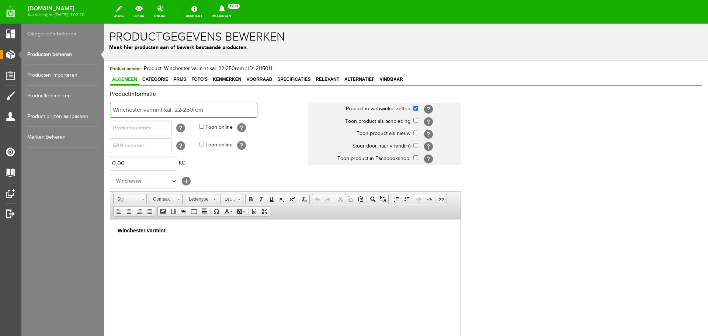
click at [206, 109] on input "Winchester varmint kal. 22-250rem" at bounding box center [184, 110] width 148 height 15
type input "Winchester varmint kal. 22-250rem 10 dozen"
click at [175, 228] on p "Winchester varmint" at bounding box center [286, 231] width 336 height 8
click at [203, 232] on p "Winchester varmint 22-250" at bounding box center [286, 231] width 336 height 8
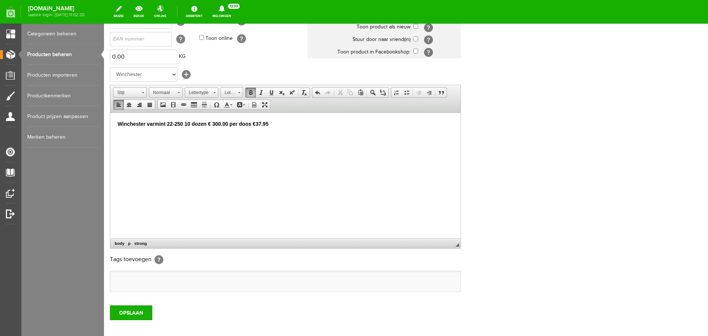
scroll to position [145, 0]
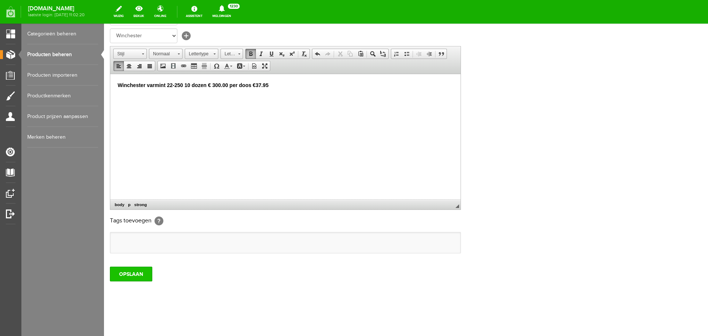
click at [145, 273] on input "OPSLAAN" at bounding box center [131, 274] width 42 height 15
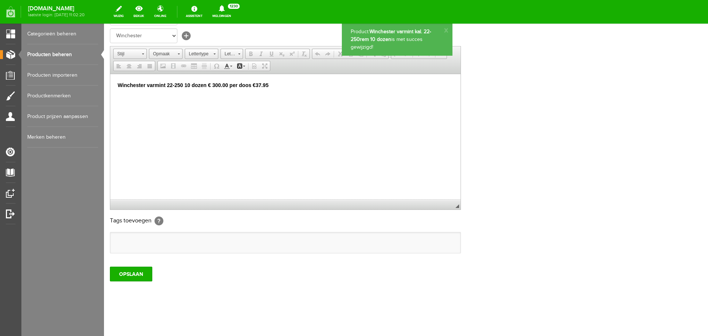
scroll to position [0, 0]
click at [229, 83] on strong "Winchester varmint 22-250 10 dozen € 300.00 per doos €37.95" at bounding box center [193, 85] width 151 height 6
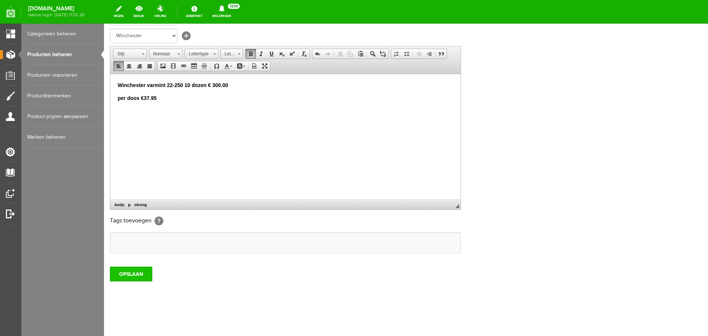
click at [137, 269] on input "OPSLAAN" at bounding box center [131, 274] width 42 height 15
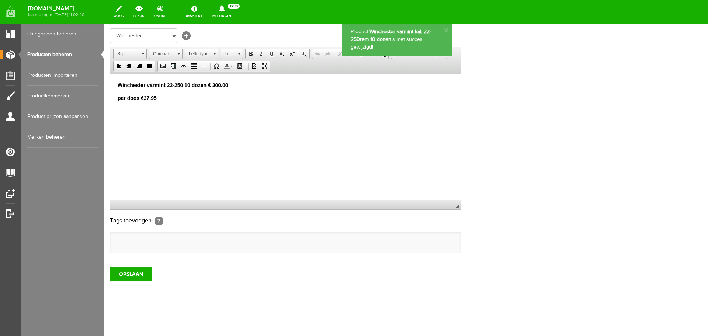
click at [70, 54] on link "Producten beheren" at bounding box center [62, 54] width 71 height 21
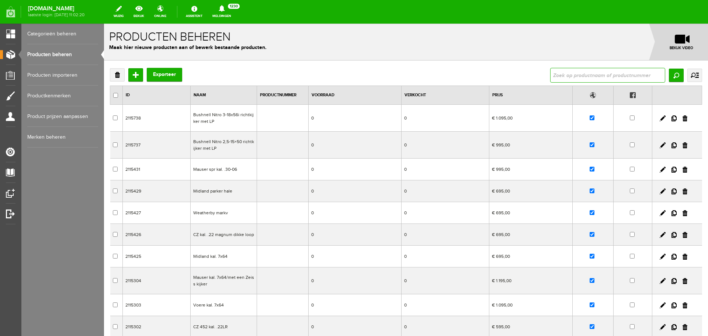
click at [639, 78] on input "text" at bounding box center [607, 75] width 115 height 15
type input "sako 22-250"
click at [674, 72] on input "Zoeken" at bounding box center [676, 75] width 15 height 13
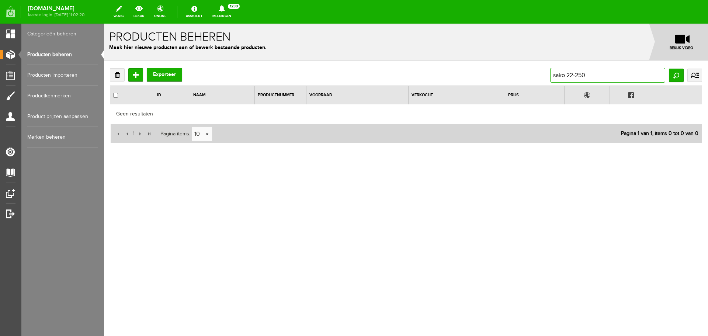
click at [602, 78] on input "sako 22-250" at bounding box center [607, 75] width 115 height 15
type input "sako"
